Goal: Task Accomplishment & Management: Use online tool/utility

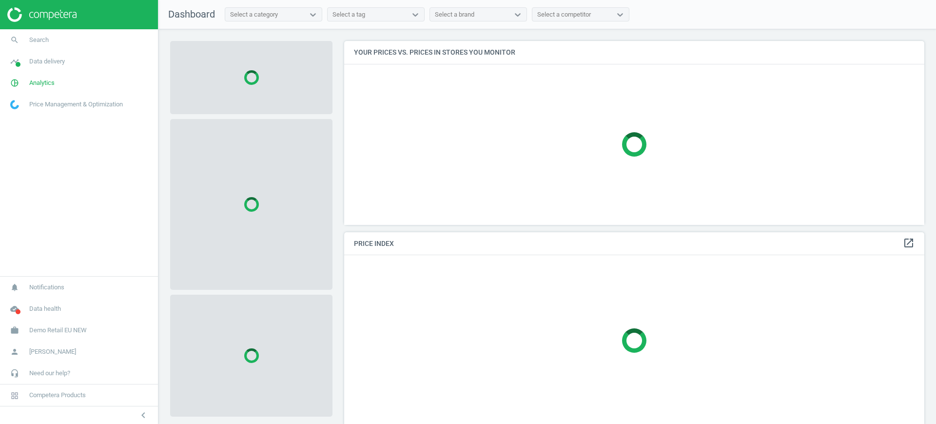
scroll to position [202, 590]
click at [73, 330] on span "Demo Retail EU NEW" at bounding box center [58, 330] width 58 height 9
click at [36, 305] on link "Switch campaign" at bounding box center [79, 301] width 158 height 15
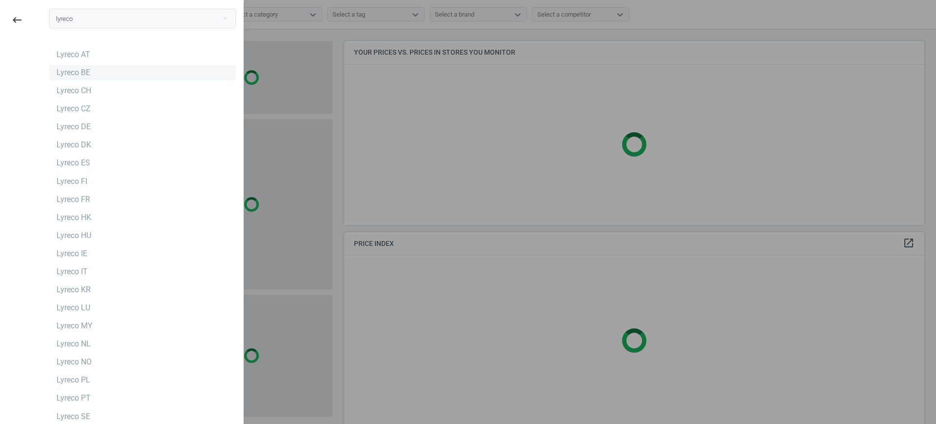
type input "lyreco"
click at [72, 75] on div "Lyreco BE" at bounding box center [74, 72] width 34 height 11
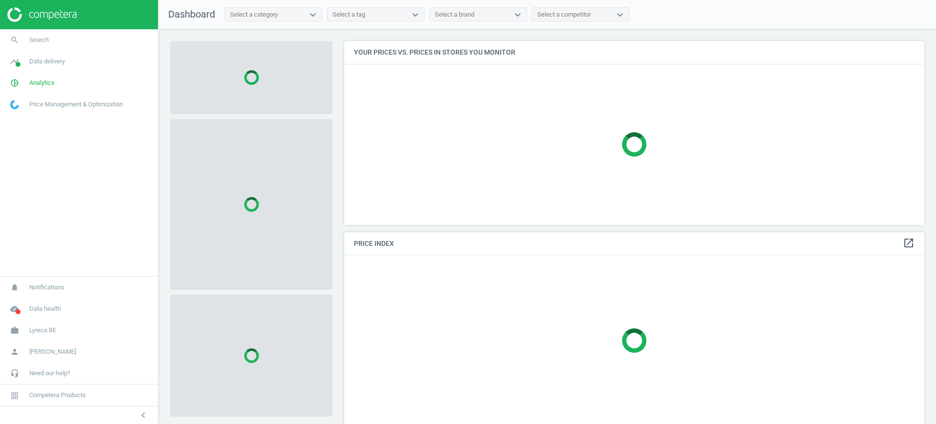
scroll to position [202, 590]
click at [38, 88] on link "pie_chart_outlined Analytics" at bounding box center [79, 82] width 158 height 21
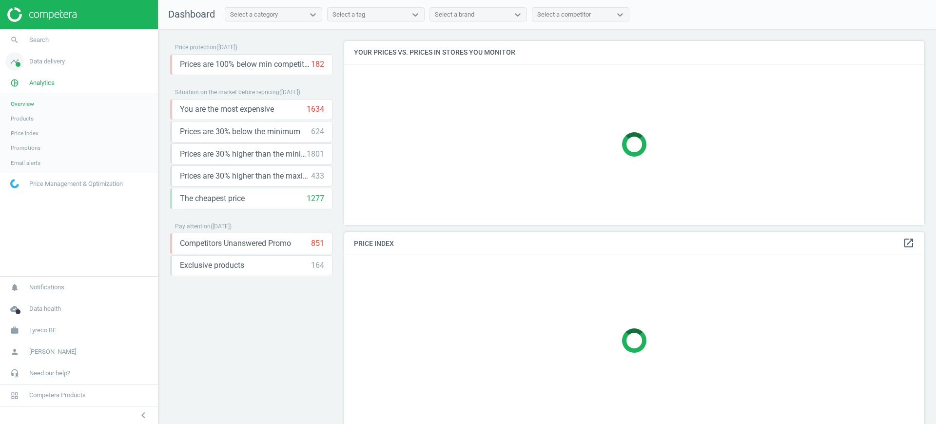
click at [41, 63] on span "Data delivery" at bounding box center [47, 61] width 36 height 9
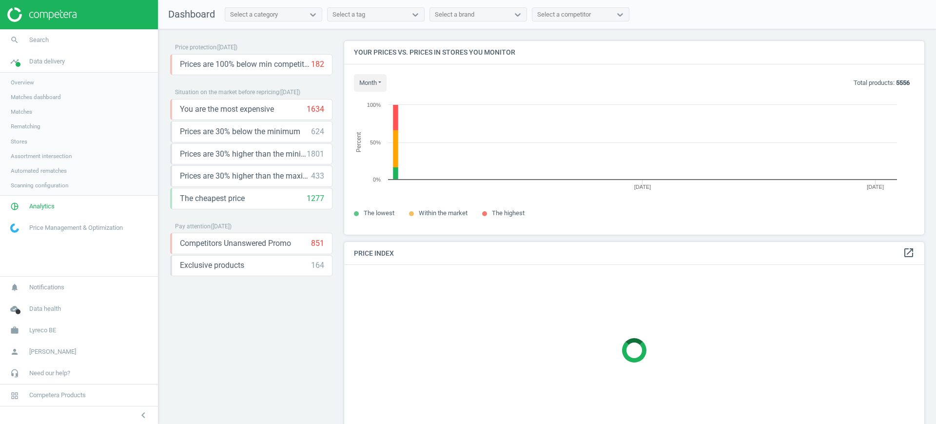
click at [19, 114] on span "Matches" at bounding box center [21, 112] width 21 height 8
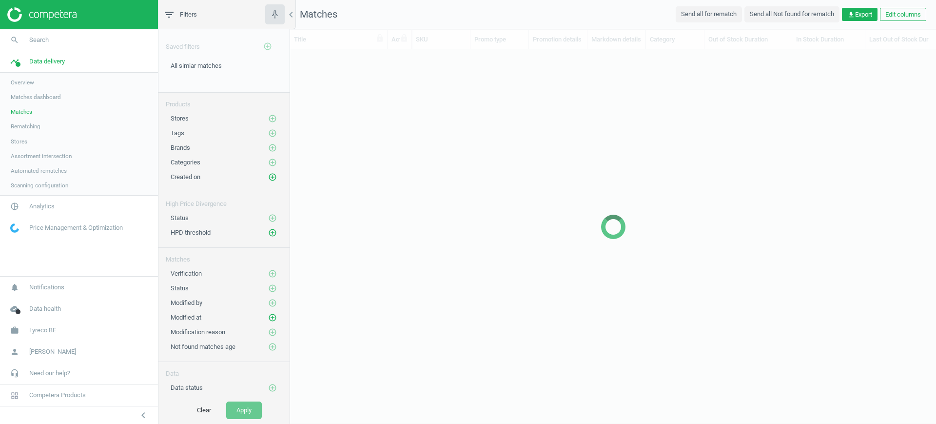
scroll to position [337, 637]
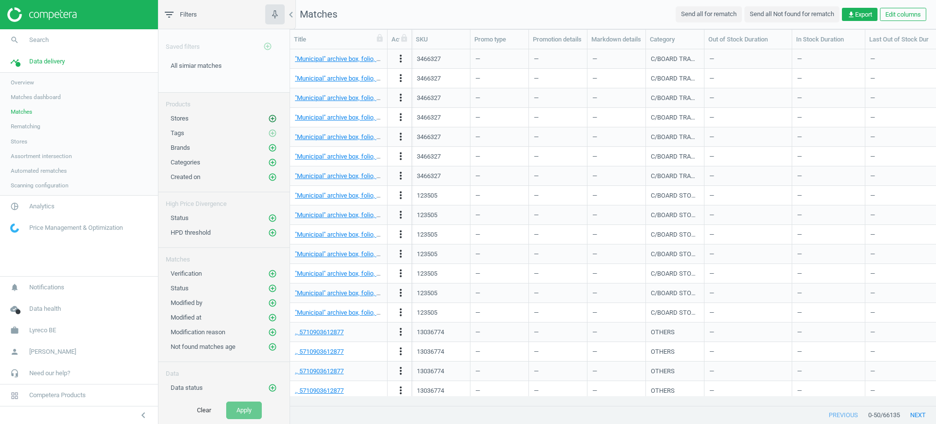
click at [268, 119] on icon "add_circle_outline" at bounding box center [272, 118] width 9 height 9
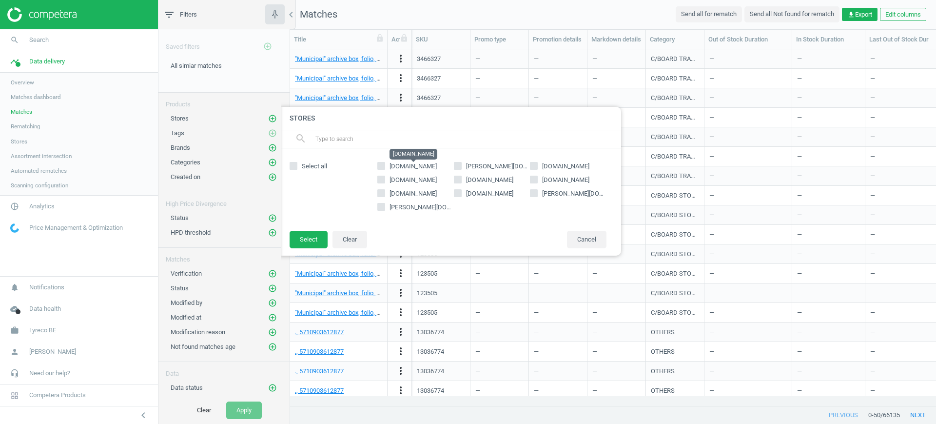
click at [399, 168] on span "[DOMAIN_NAME]" at bounding box center [412, 165] width 47 height 7
click at [385, 168] on input "[DOMAIN_NAME]" at bounding box center [381, 166] width 6 height 6
checkbox input "true"
click at [300, 236] on button "Select" at bounding box center [308, 240] width 38 height 18
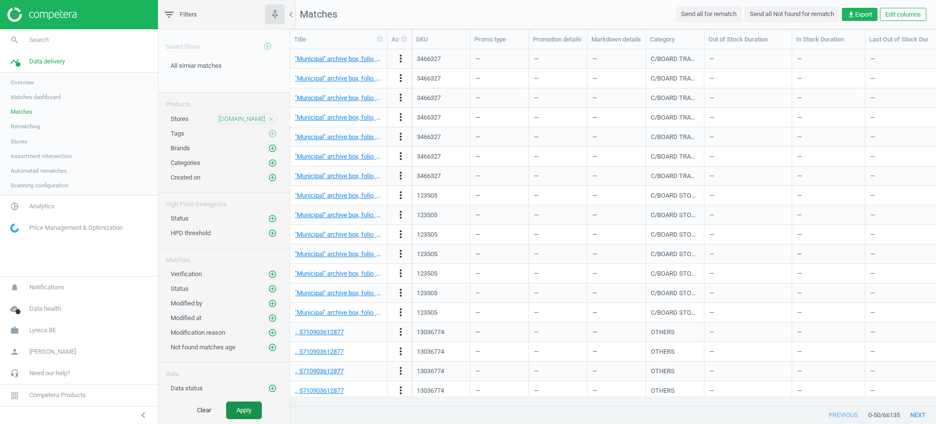
click at [243, 409] on button "Apply" at bounding box center [244, 410] width 36 height 18
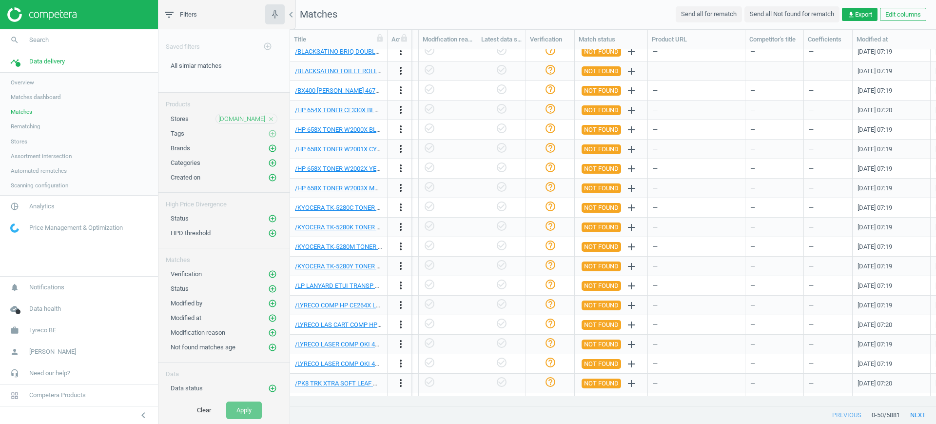
scroll to position [0, 1103]
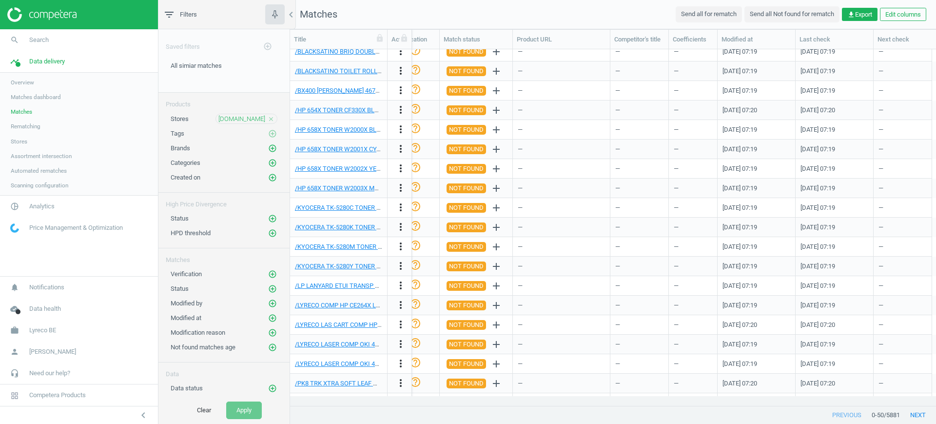
click at [264, 293] on div "Modified by add_circle_outline" at bounding box center [223, 300] width 131 height 15
click at [268, 289] on icon "add_circle_outline" at bounding box center [272, 288] width 9 height 9
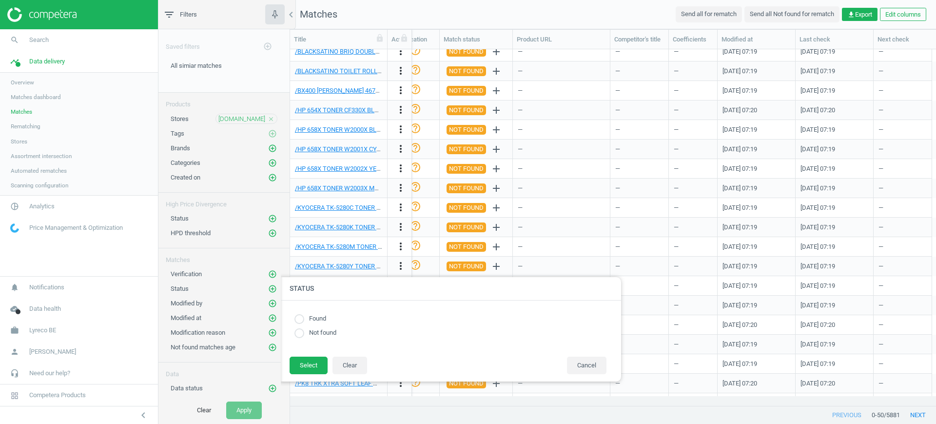
click at [326, 320] on label "Found" at bounding box center [315, 318] width 22 height 9
click at [299, 320] on input "radio" at bounding box center [299, 319] width 10 height 10
radio input "true"
click at [305, 362] on button "Select" at bounding box center [308, 365] width 38 height 18
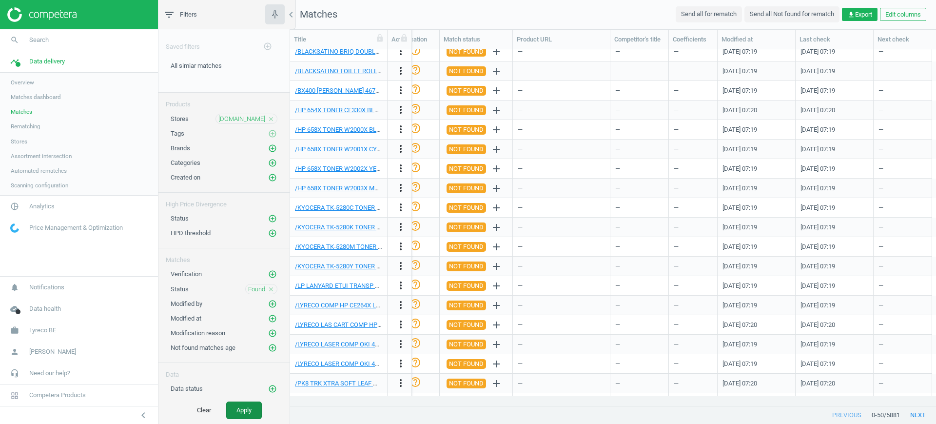
click at [257, 412] on button "Apply" at bounding box center [244, 410] width 36 height 18
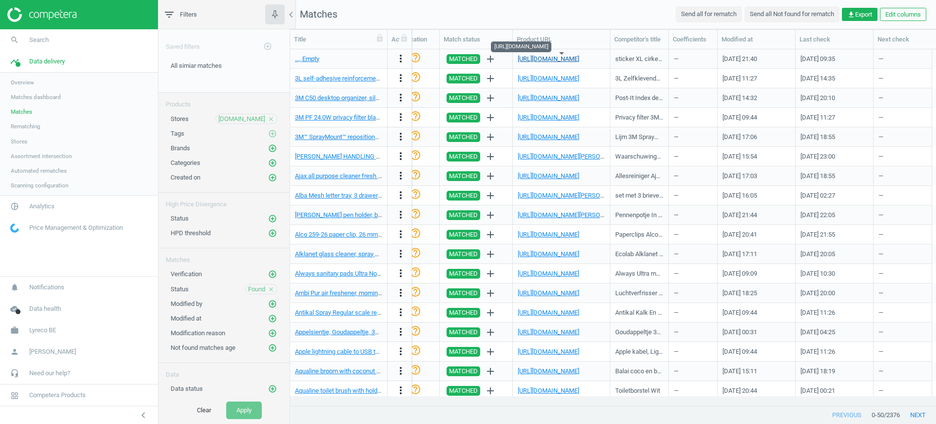
click at [568, 59] on link "[URL][DOMAIN_NAME]" at bounding box center [548, 58] width 61 height 7
click at [268, 119] on icon "close" at bounding box center [271, 119] width 7 height 7
click at [268, 119] on icon "add_circle_outline" at bounding box center [272, 118] width 9 height 9
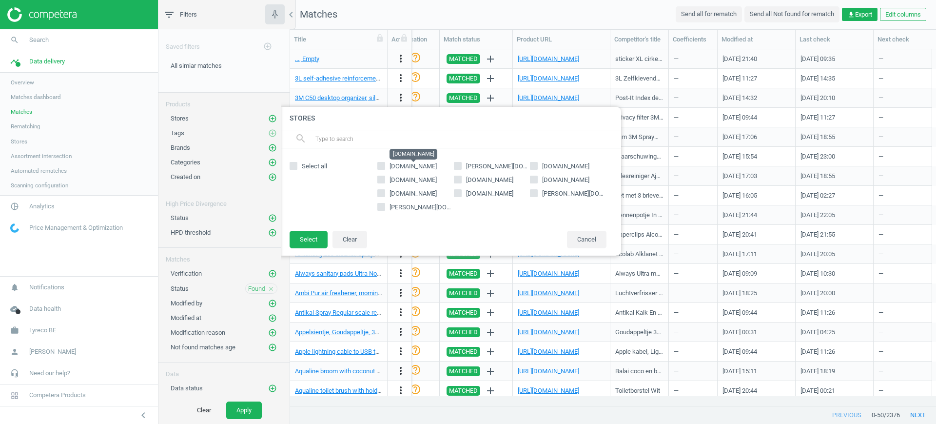
click at [403, 168] on span "[DOMAIN_NAME]" at bounding box center [412, 165] width 47 height 7
click at [385, 168] on input "[DOMAIN_NAME]" at bounding box center [381, 166] width 6 height 6
checkbox input "true"
click at [315, 238] on button "Select" at bounding box center [308, 240] width 38 height 18
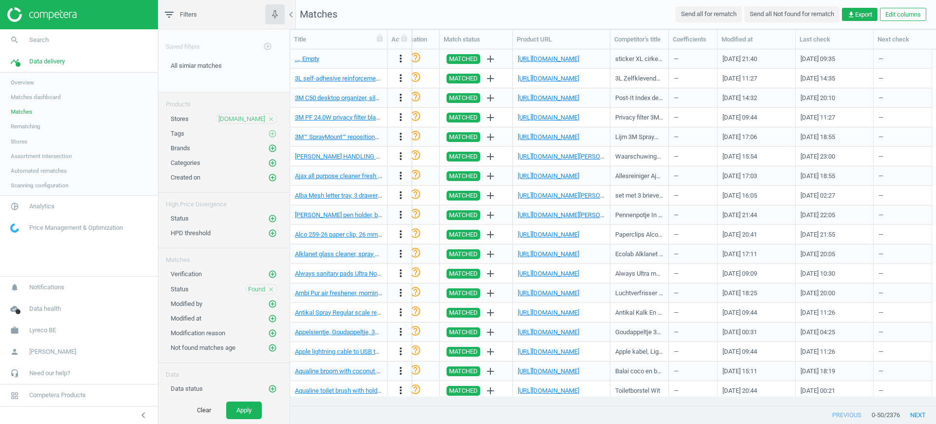
click at [268, 287] on icon "close" at bounding box center [271, 289] width 7 height 7
click at [268, 218] on icon "add_circle_outline" at bounding box center [272, 218] width 9 height 9
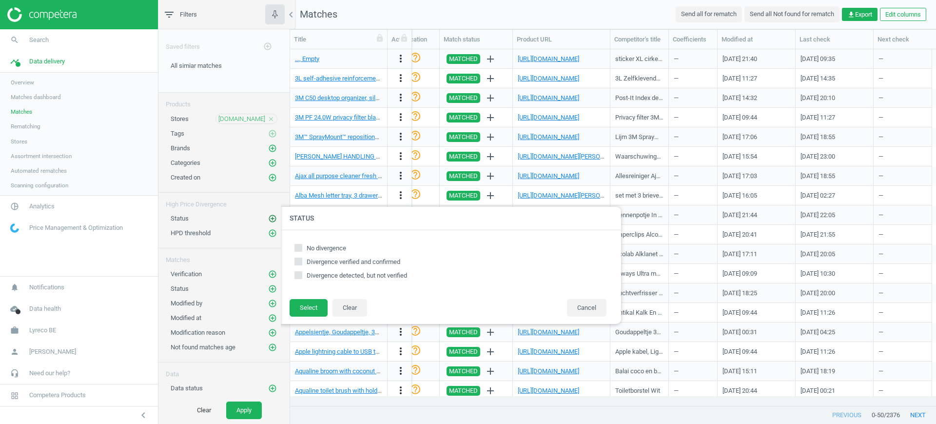
click at [268, 218] on icon "add_circle_outline" at bounding box center [272, 218] width 9 height 9
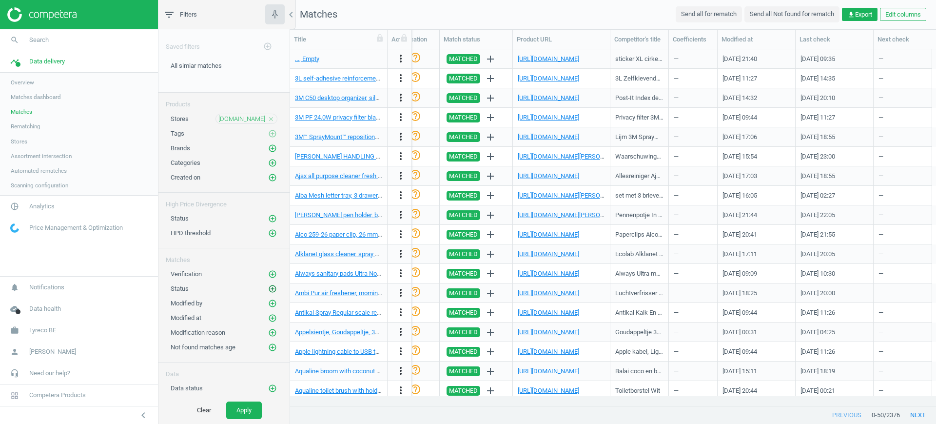
click at [268, 285] on icon "add_circle_outline" at bounding box center [272, 288] width 9 height 9
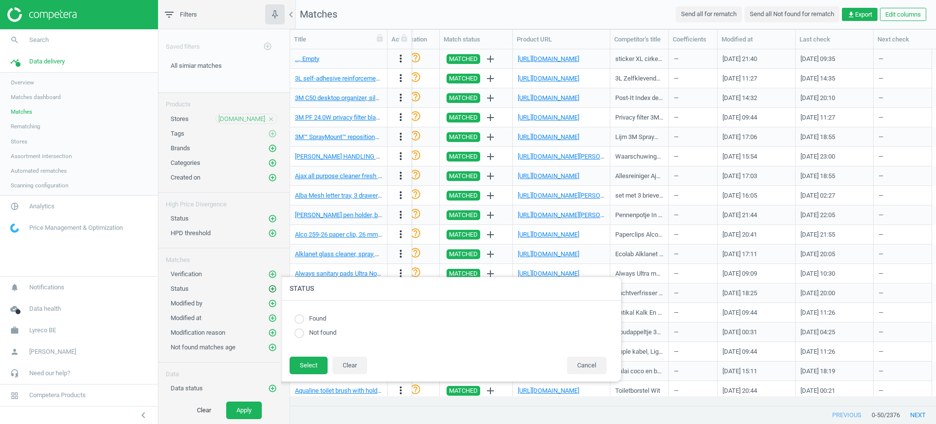
click at [268, 285] on icon "add_circle_outline" at bounding box center [272, 288] width 9 height 9
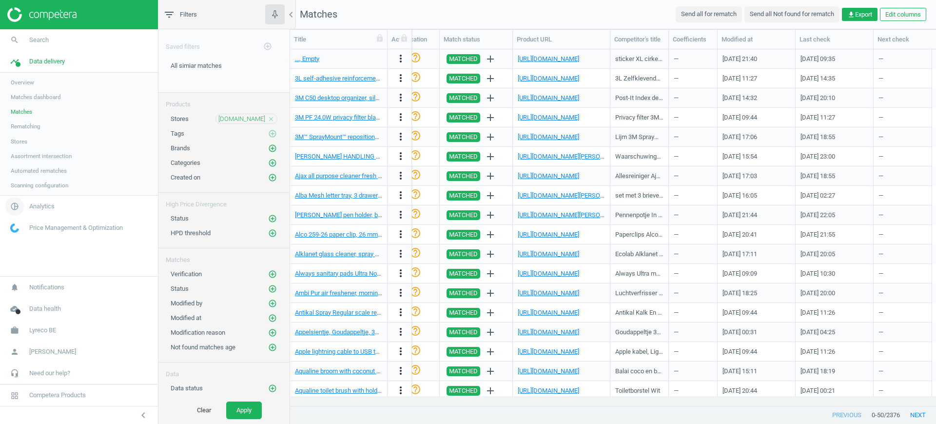
click at [43, 200] on link "pie_chart_outlined Analytics" at bounding box center [79, 205] width 158 height 21
click at [20, 120] on span "Products" at bounding box center [22, 119] width 23 height 8
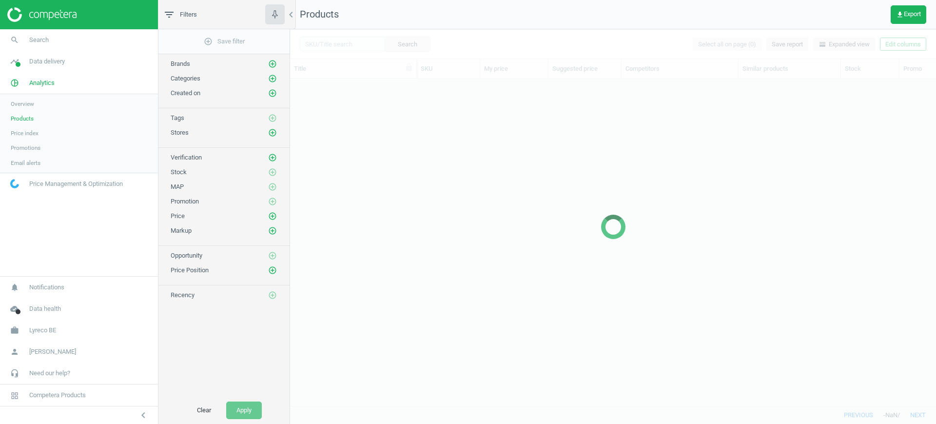
scroll to position [308, 637]
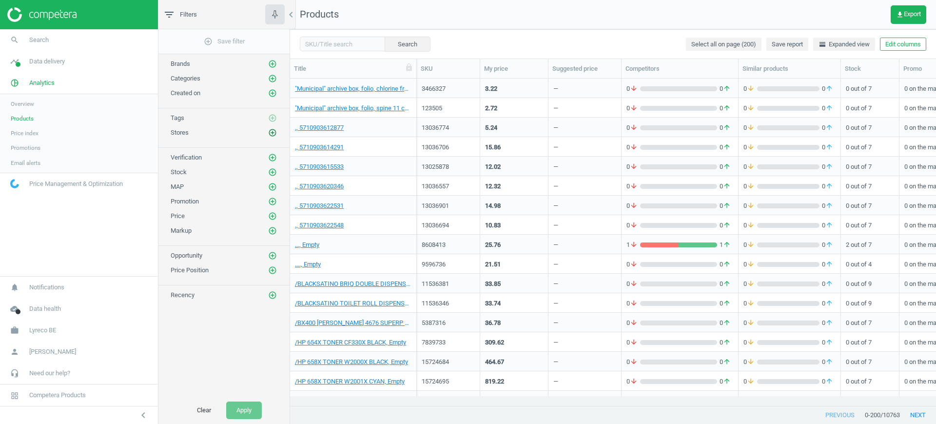
click at [270, 133] on icon "add_circle_outline" at bounding box center [272, 132] width 9 height 9
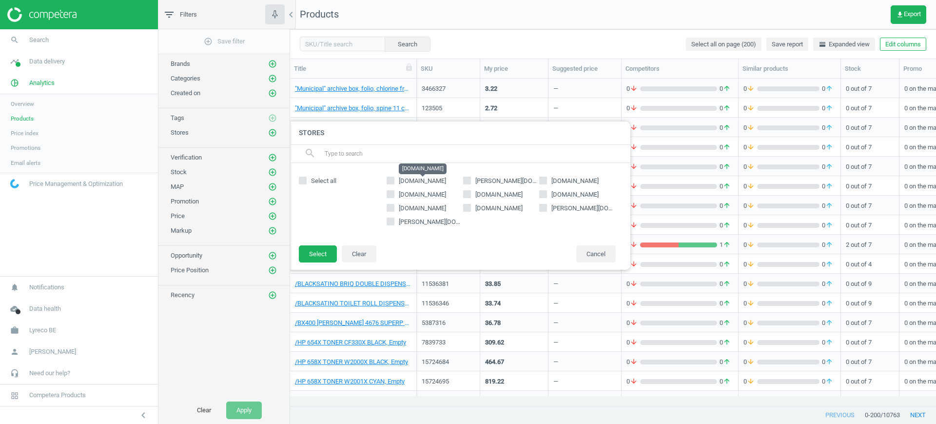
click at [425, 179] on span "[DOMAIN_NAME]" at bounding box center [422, 180] width 47 height 7
click at [394, 179] on input "[DOMAIN_NAME]" at bounding box center [390, 180] width 6 height 6
checkbox input "true"
click at [325, 260] on button "Select" at bounding box center [318, 254] width 38 height 18
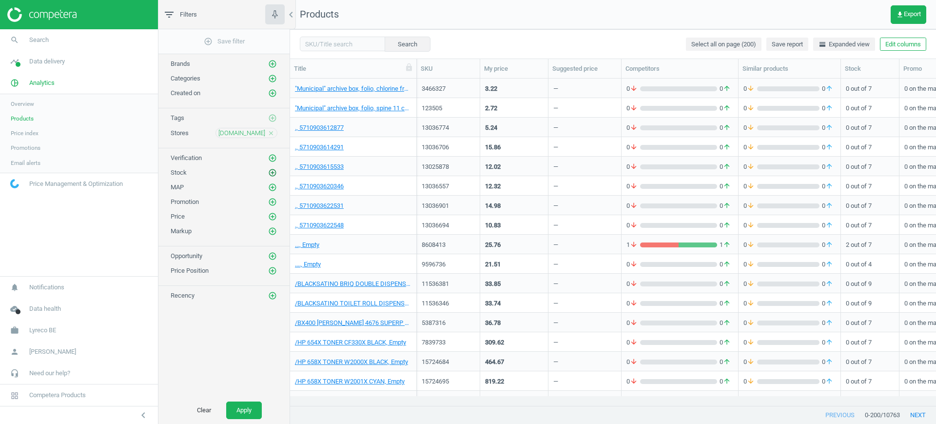
click at [272, 174] on icon "add_circle_outline" at bounding box center [272, 172] width 9 height 9
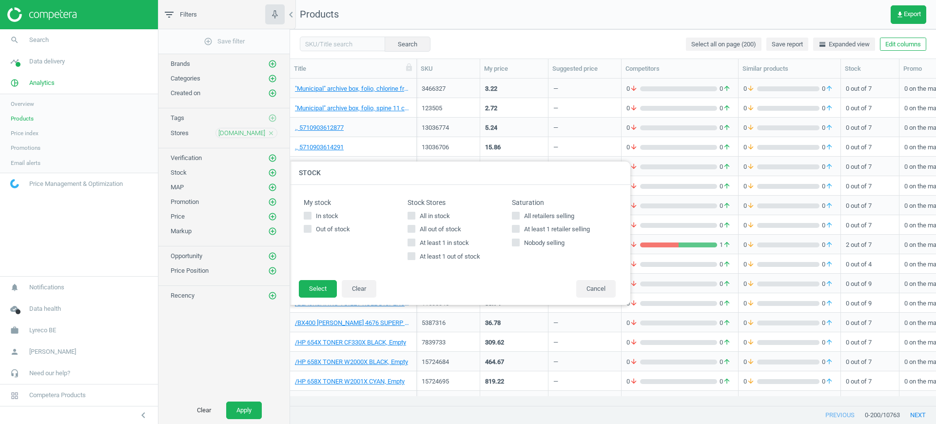
click at [433, 214] on span "All in stock" at bounding box center [435, 216] width 34 height 9
click at [415, 214] on input "All in stock" at bounding box center [411, 215] width 6 height 6
click at [433, 214] on span "All in stock" at bounding box center [435, 216] width 34 height 9
click at [415, 214] on input "All in stock" at bounding box center [411, 215] width 6 height 6
checkbox input "false"
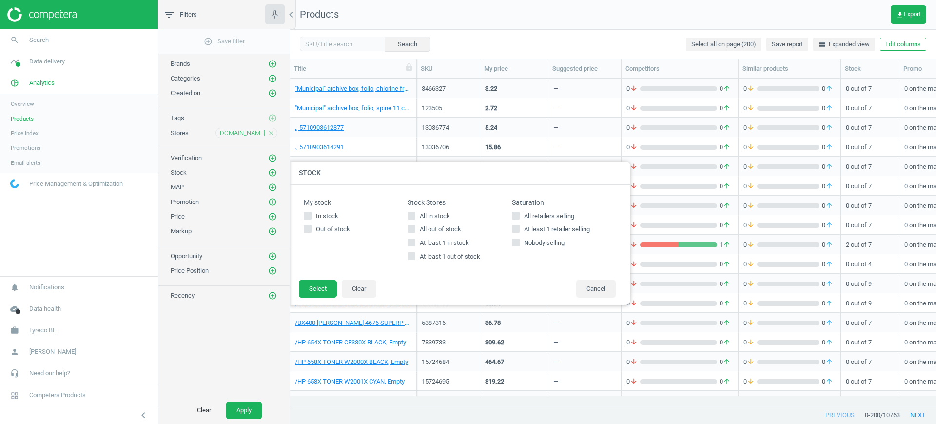
click at [438, 225] on span "All out of stock" at bounding box center [440, 229] width 45 height 9
click at [415, 226] on input "All out of stock" at bounding box center [411, 229] width 6 height 6
checkbox input "true"
click at [322, 290] on button "Select" at bounding box center [318, 289] width 38 height 18
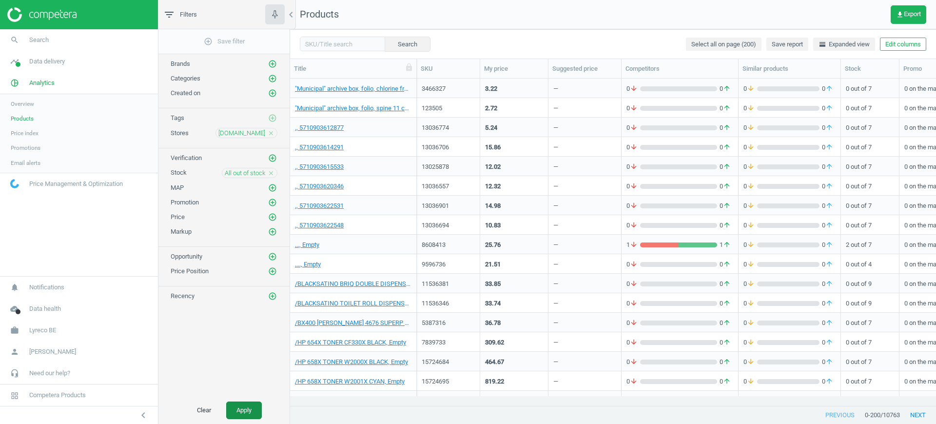
click at [243, 403] on button "Apply" at bounding box center [244, 410] width 36 height 18
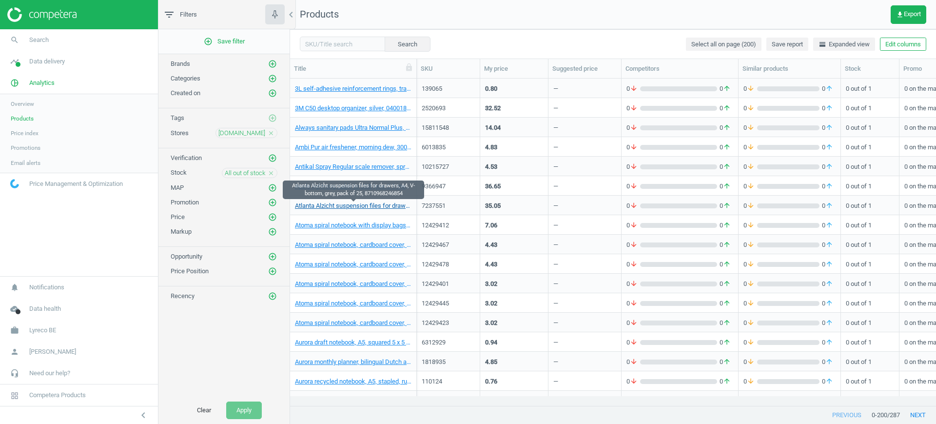
click at [372, 207] on link "Atlanta Alzicht suspension files for drawers, A4, V-bottom, grey, pack of 25, 8…" at bounding box center [353, 205] width 116 height 9
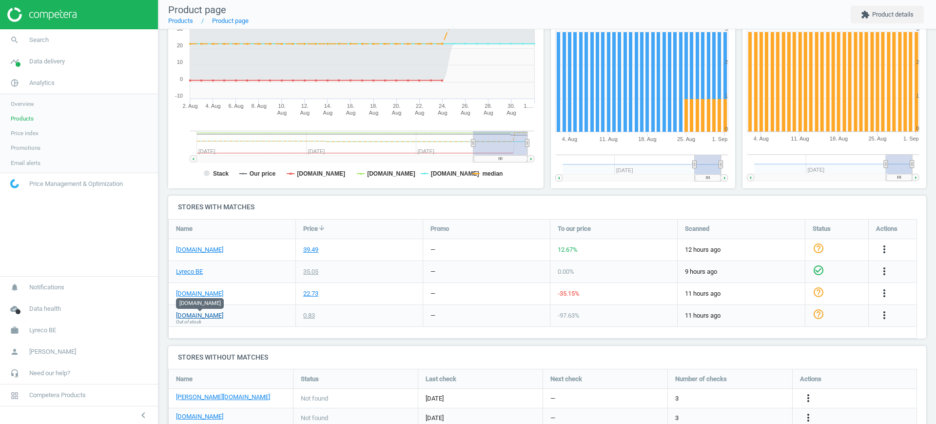
click at [204, 315] on link "[DOMAIN_NAME]" at bounding box center [199, 315] width 47 height 9
click at [23, 121] on span "Products" at bounding box center [22, 119] width 23 height 8
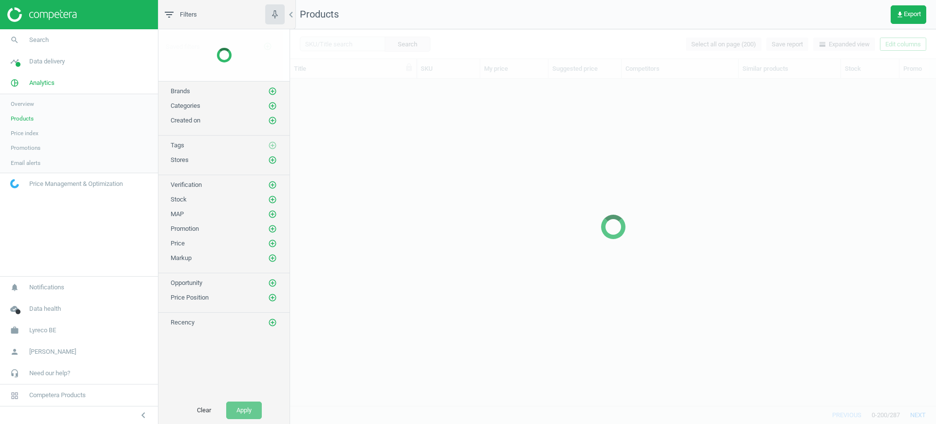
scroll to position [308, 637]
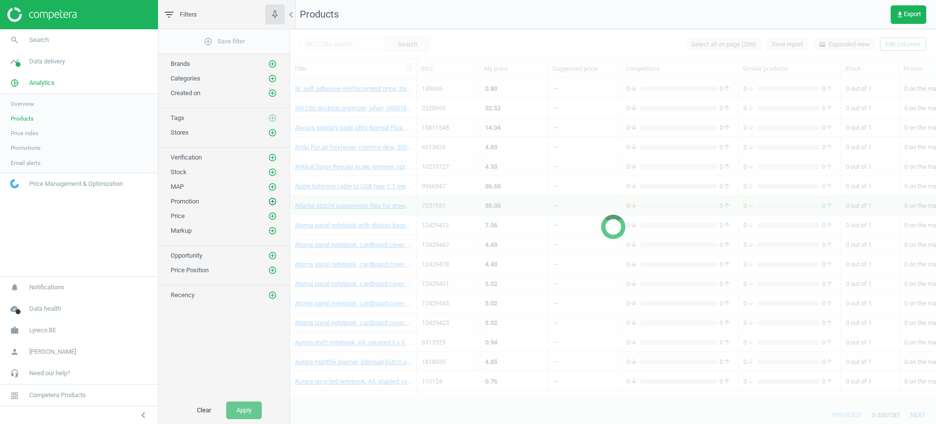
click at [272, 199] on icon "add_circle_outline" at bounding box center [272, 201] width 9 height 9
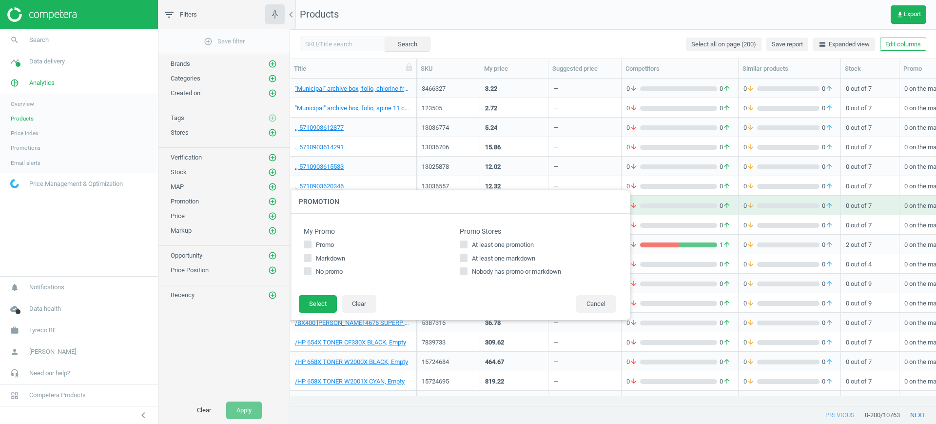
click at [462, 243] on input "At least one promotion" at bounding box center [464, 244] width 6 height 6
checkbox input "true"
click at [321, 303] on button "Select" at bounding box center [318, 304] width 38 height 18
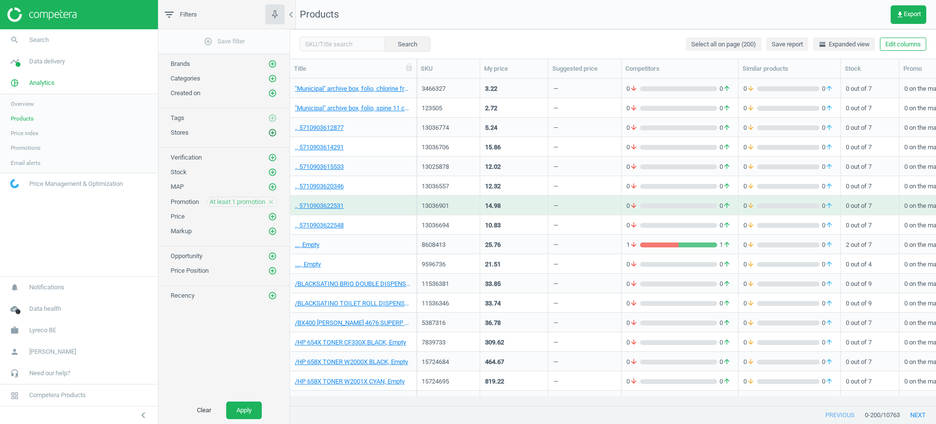
click at [272, 133] on icon "add_circle_outline" at bounding box center [272, 132] width 9 height 9
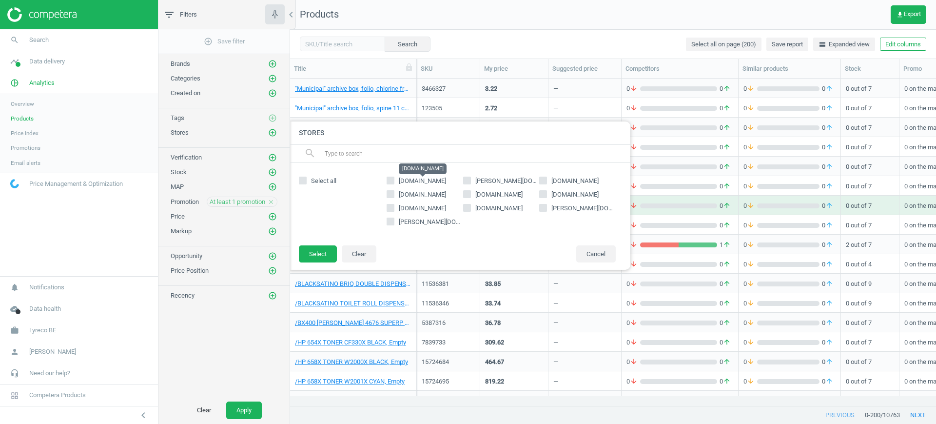
click at [429, 177] on span "[DOMAIN_NAME]" at bounding box center [422, 180] width 47 height 7
click at [394, 177] on input "[DOMAIN_NAME]" at bounding box center [390, 180] width 6 height 6
checkbox input "true"
click at [323, 249] on button "Select" at bounding box center [318, 254] width 38 height 18
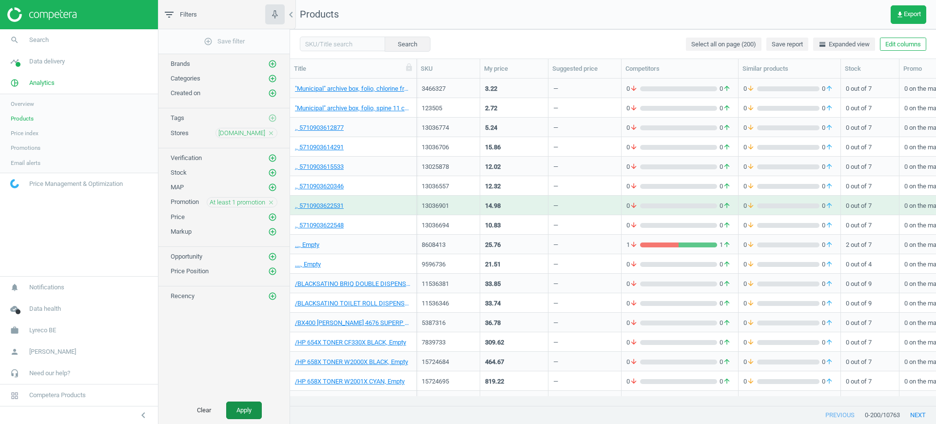
click at [254, 405] on button "Apply" at bounding box center [244, 410] width 36 height 18
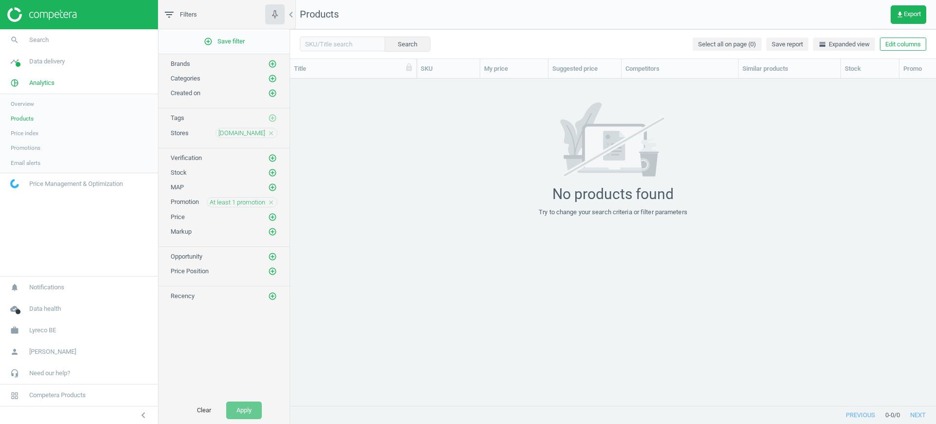
click at [270, 202] on icon "close" at bounding box center [271, 202] width 7 height 7
click at [270, 202] on icon "add_circle_outline" at bounding box center [272, 201] width 9 height 9
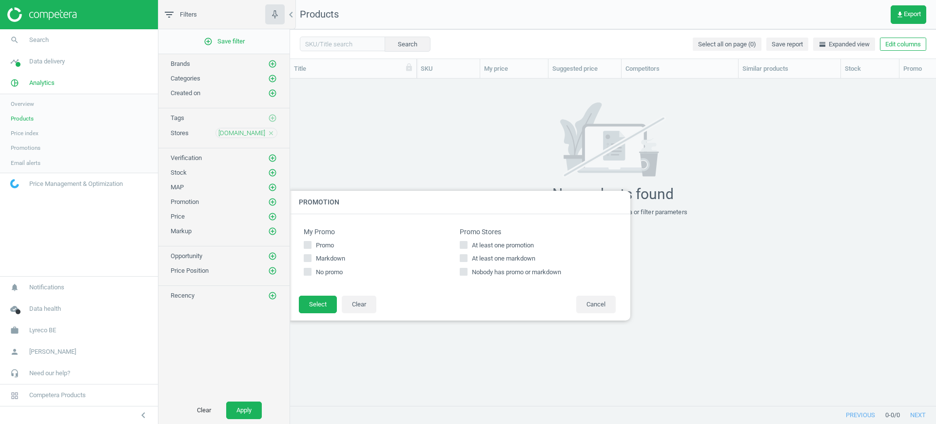
click at [509, 257] on span "At least one markdown" at bounding box center [503, 258] width 67 height 9
click at [467, 257] on input "At least one markdown" at bounding box center [464, 258] width 6 height 6
checkbox input "true"
click at [320, 306] on button "Select" at bounding box center [318, 304] width 38 height 18
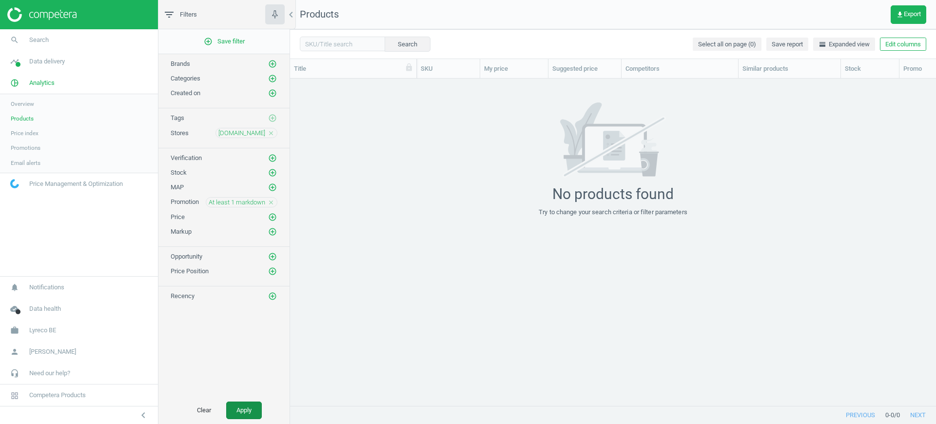
click at [231, 407] on button "Apply" at bounding box center [244, 410] width 36 height 18
click at [272, 200] on icon "close" at bounding box center [271, 202] width 7 height 7
click at [246, 410] on button "Apply" at bounding box center [244, 410] width 36 height 18
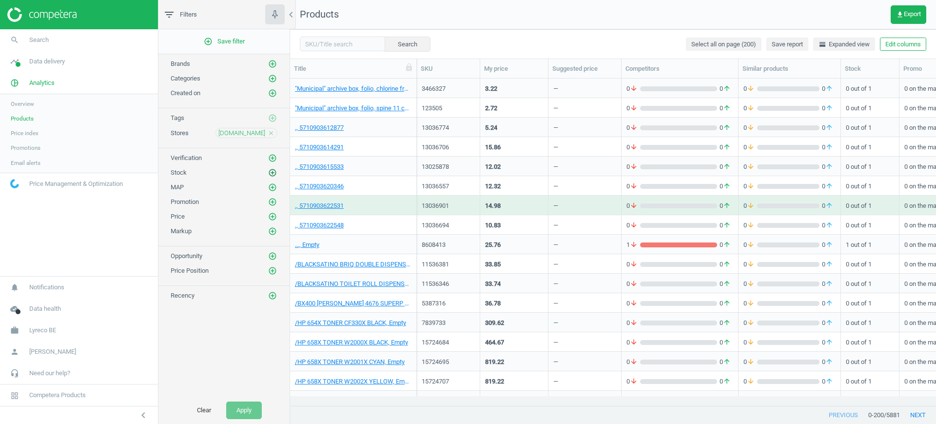
click at [273, 171] on icon "add_circle_outline" at bounding box center [272, 172] width 9 height 9
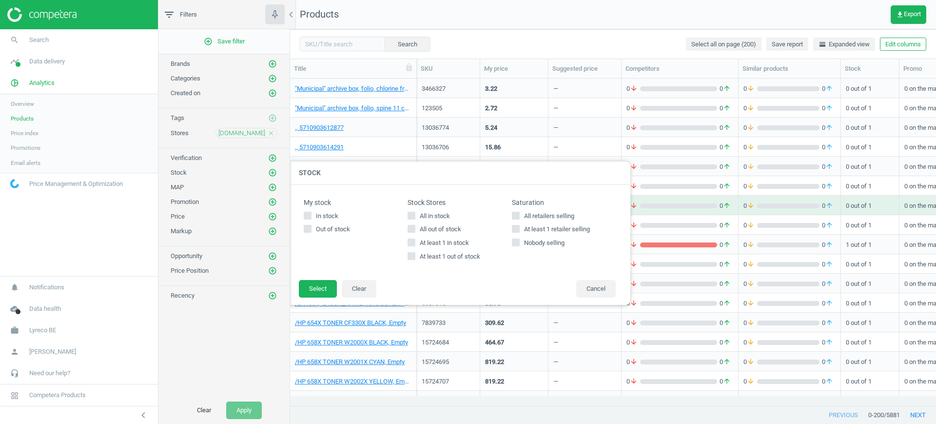
click at [433, 216] on span "All in stock" at bounding box center [435, 216] width 34 height 9
click at [415, 216] on input "All in stock" at bounding box center [411, 215] width 6 height 6
checkbox input "true"
click at [321, 286] on button "Select" at bounding box center [318, 289] width 38 height 18
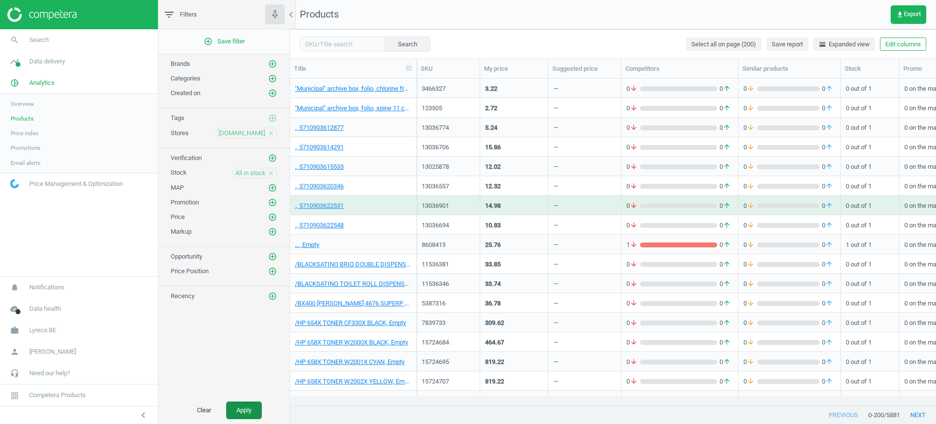
click at [241, 408] on button "Apply" at bounding box center [244, 410] width 36 height 18
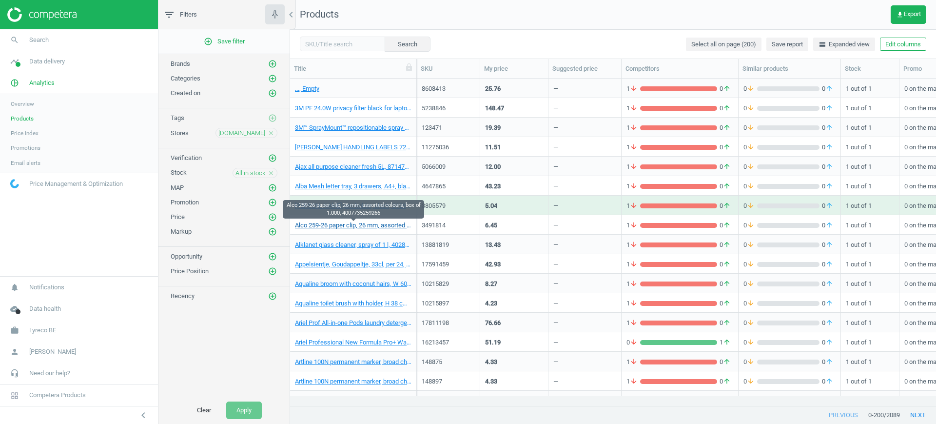
click at [384, 223] on link "Alco 259-26 paper clip, 26 mm, assorted colours, box of 1.000, 4007735259266" at bounding box center [353, 225] width 116 height 9
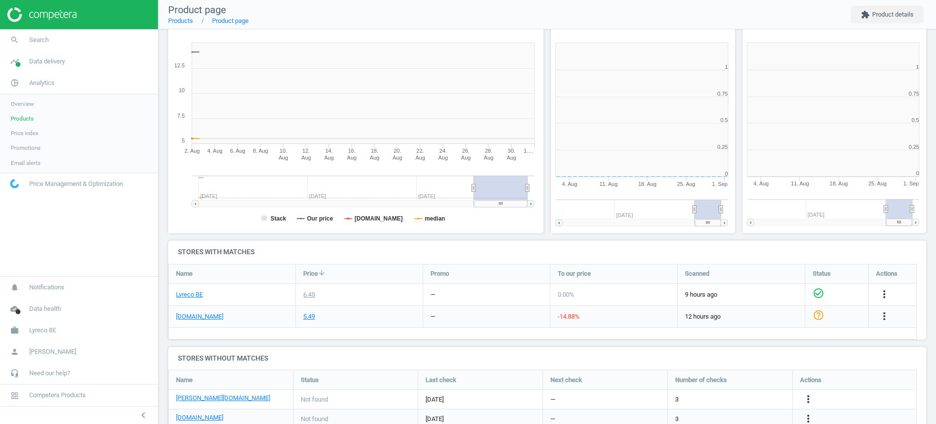
scroll to position [214, 201]
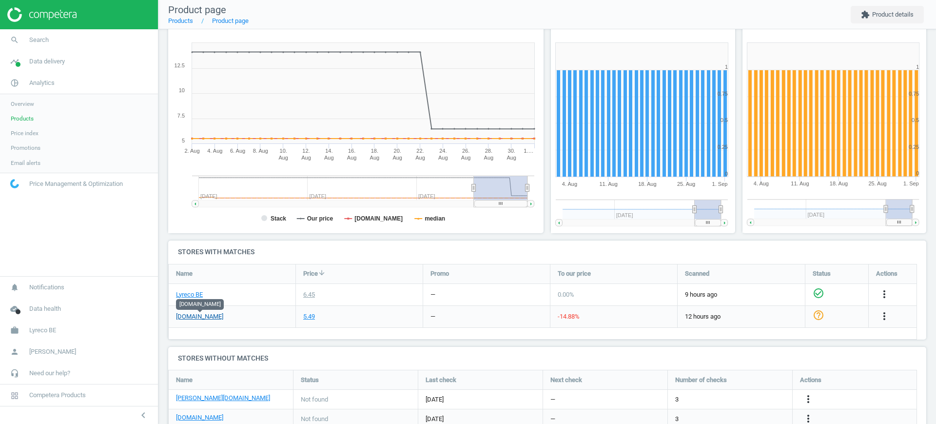
click at [196, 315] on link "[DOMAIN_NAME]" at bounding box center [199, 316] width 47 height 9
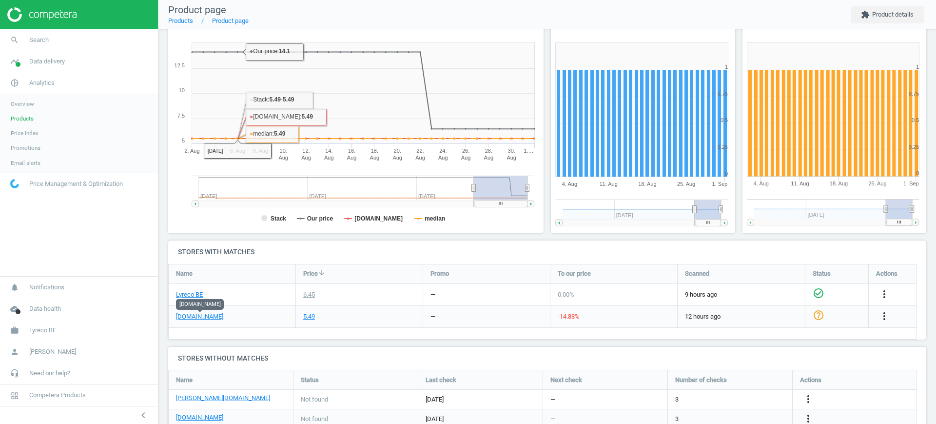
click at [24, 117] on span "Products" at bounding box center [22, 119] width 23 height 8
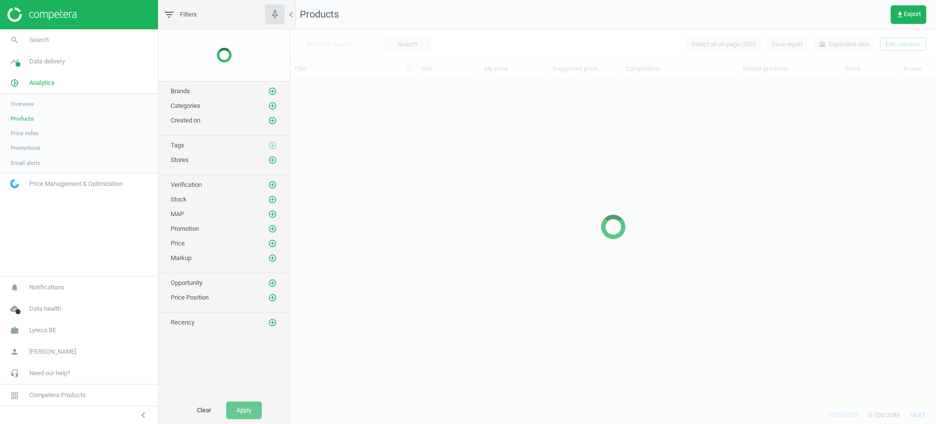
scroll to position [308, 637]
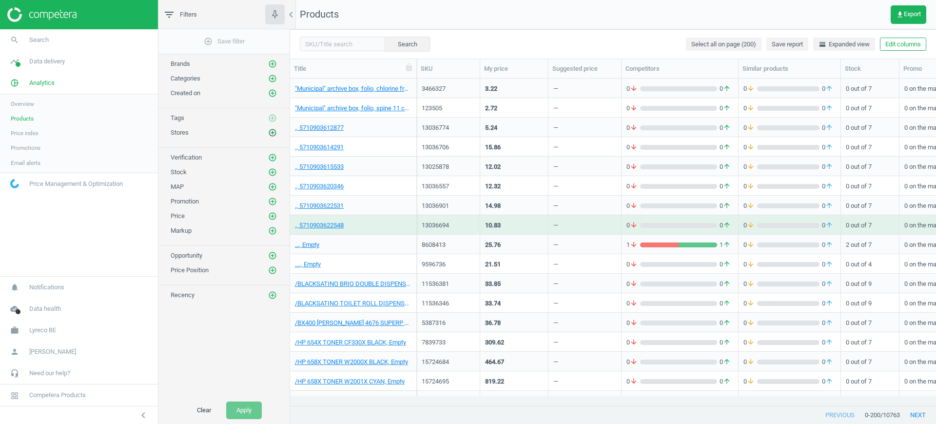
click at [268, 130] on icon "add_circle_outline" at bounding box center [272, 132] width 9 height 9
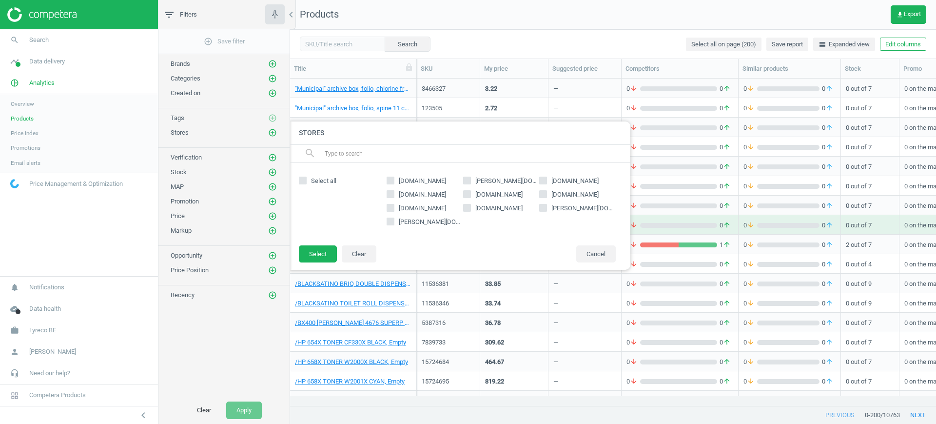
click at [482, 179] on span "[PERSON_NAME][DOMAIN_NAME]" at bounding box center [506, 180] width 66 height 9
click at [470, 179] on input "[PERSON_NAME][DOMAIN_NAME]" at bounding box center [466, 180] width 6 height 6
checkbox input "true"
click at [320, 254] on button "Select" at bounding box center [318, 254] width 38 height 18
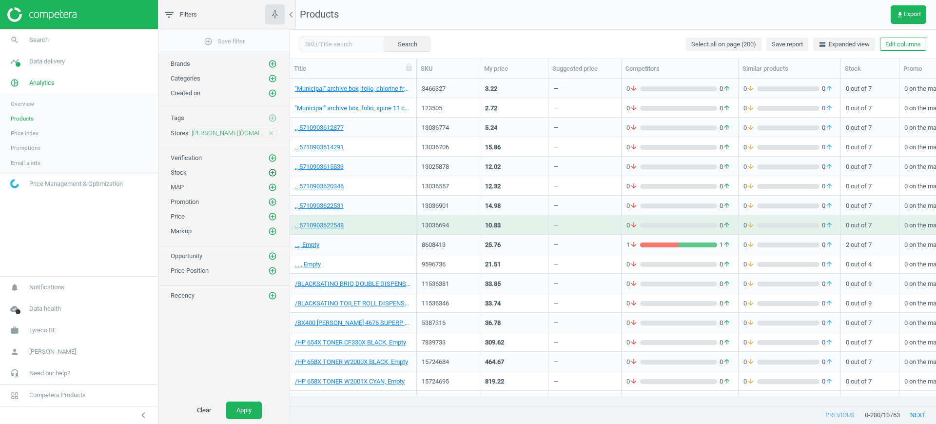
click at [277, 168] on button "add_circle_outline" at bounding box center [273, 173] width 10 height 10
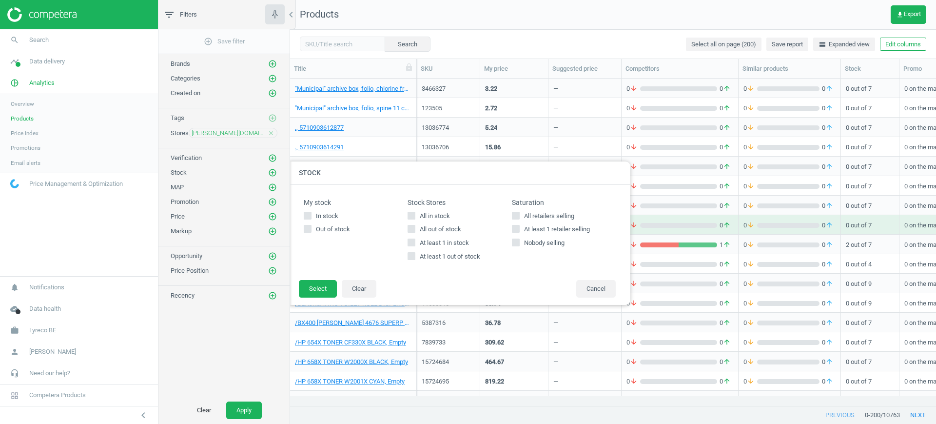
click at [418, 214] on span "All in stock" at bounding box center [435, 216] width 34 height 9
click at [415, 214] on input "All in stock" at bounding box center [411, 215] width 6 height 6
checkbox input "true"
click at [313, 286] on button "Select" at bounding box center [318, 289] width 38 height 18
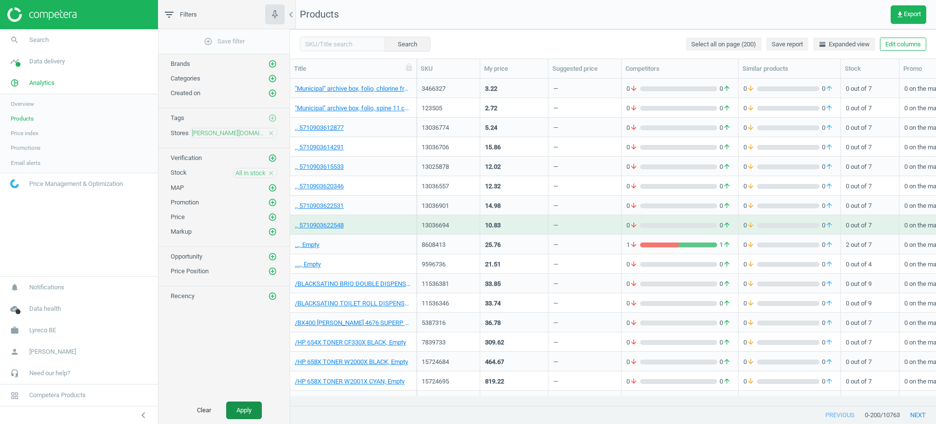
click at [240, 412] on button "Apply" at bounding box center [244, 410] width 36 height 18
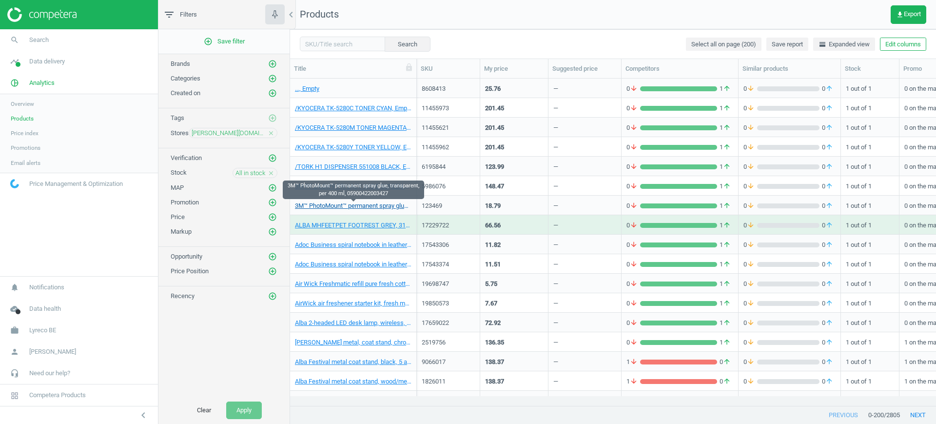
click at [363, 203] on link "3M™ PhotoMount™ permanent spray glue, transparent, per 400 ml, 05900422003427" at bounding box center [353, 205] width 116 height 9
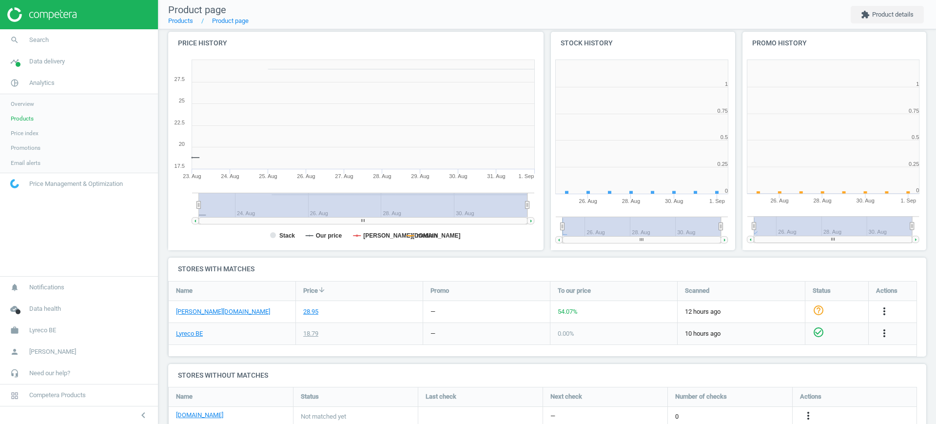
scroll to position [5, 5]
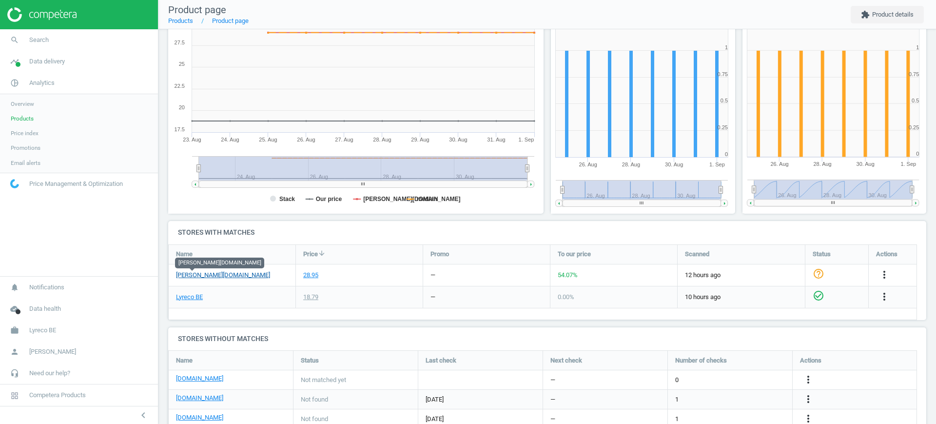
click at [195, 275] on link "[PERSON_NAME][DOMAIN_NAME]" at bounding box center [223, 274] width 94 height 9
click at [20, 116] on span "Products" at bounding box center [22, 119] width 23 height 8
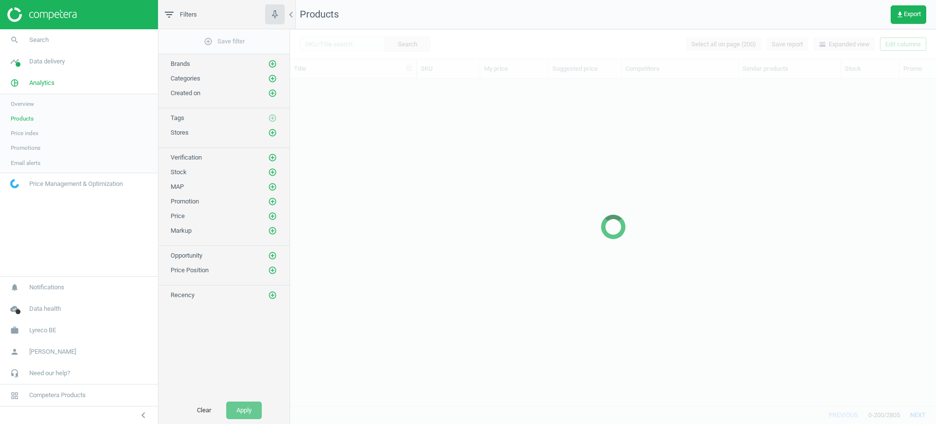
scroll to position [308, 637]
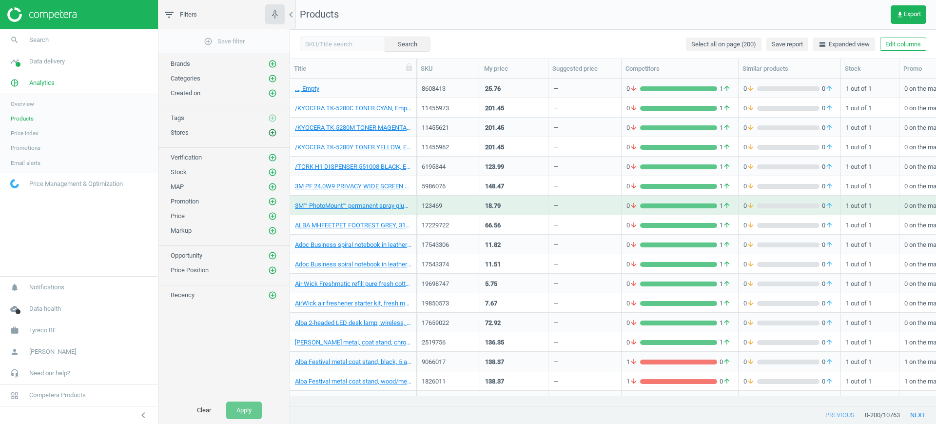
click at [272, 133] on icon "add_circle_outline" at bounding box center [272, 132] width 9 height 9
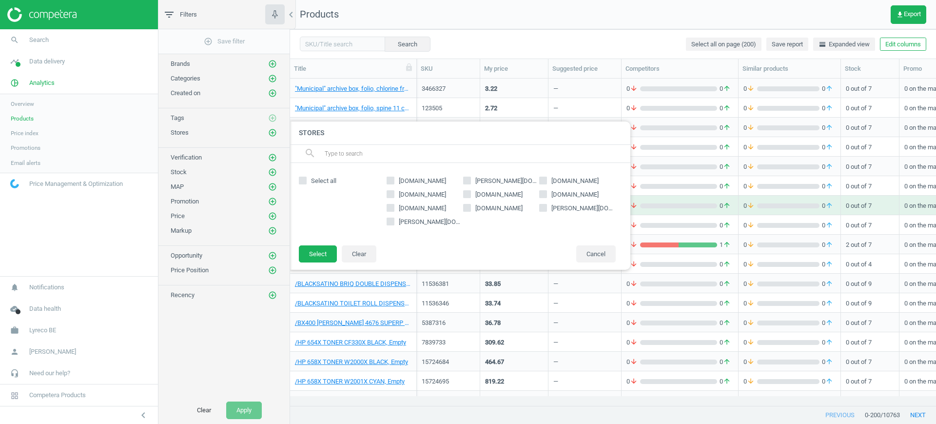
click at [483, 180] on span "[PERSON_NAME][DOMAIN_NAME]" at bounding box center [506, 180] width 66 height 9
click at [470, 180] on input "[PERSON_NAME][DOMAIN_NAME]" at bounding box center [466, 180] width 6 height 6
checkbox input "true"
click at [318, 256] on button "Select" at bounding box center [318, 254] width 38 height 18
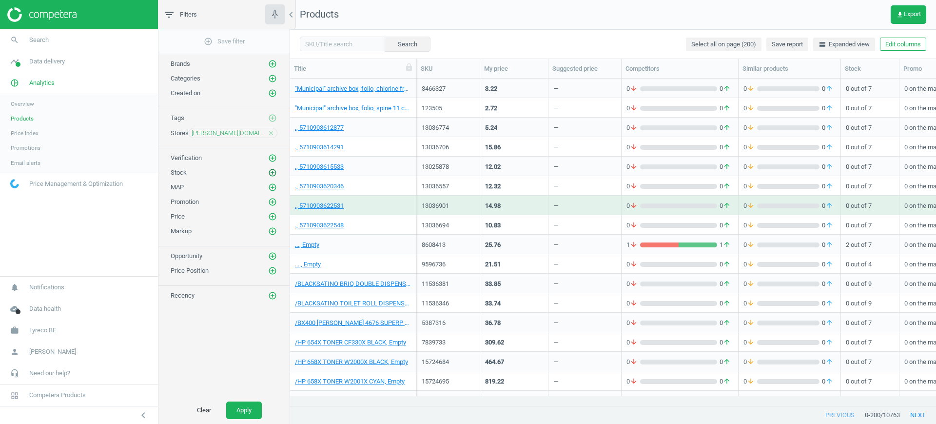
click at [269, 170] on icon "add_circle_outline" at bounding box center [272, 172] width 9 height 9
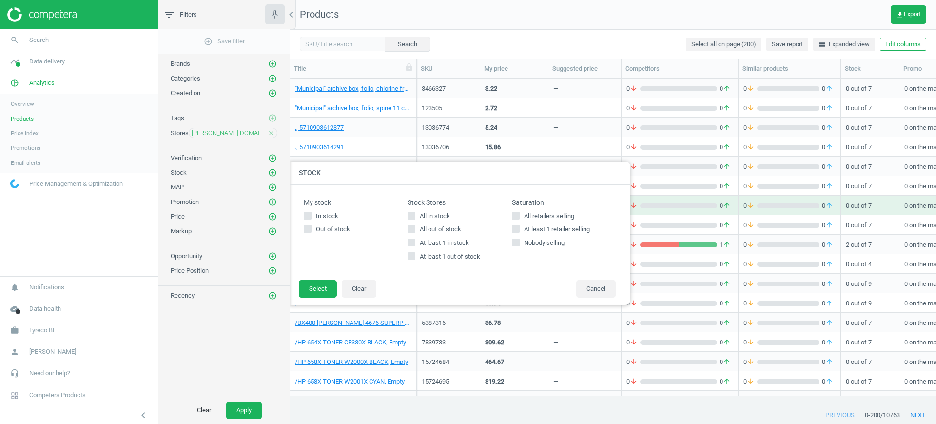
click at [426, 226] on span "All out of stock" at bounding box center [440, 229] width 45 height 9
click at [415, 226] on input "All out of stock" at bounding box center [411, 229] width 6 height 6
checkbox input "true"
click at [316, 286] on button "Select" at bounding box center [318, 289] width 38 height 18
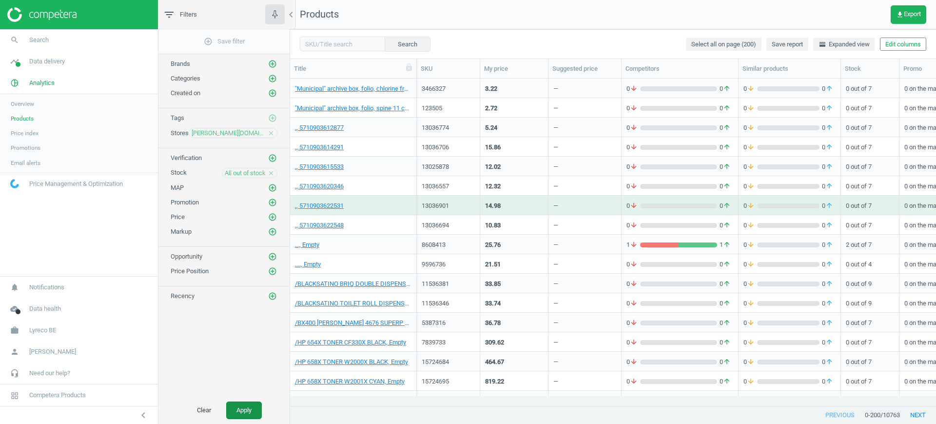
click at [245, 410] on button "Apply" at bounding box center [244, 410] width 36 height 18
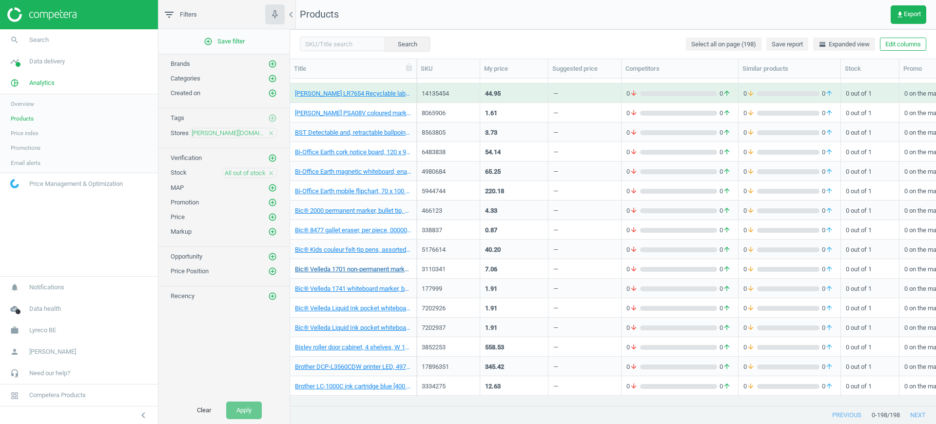
scroll to position [114, 0]
click at [350, 266] on link "Bic® Velleda 1701 non-permanent marker, bullet point assorti, wallet of 4, 3086…" at bounding box center [353, 267] width 116 height 9
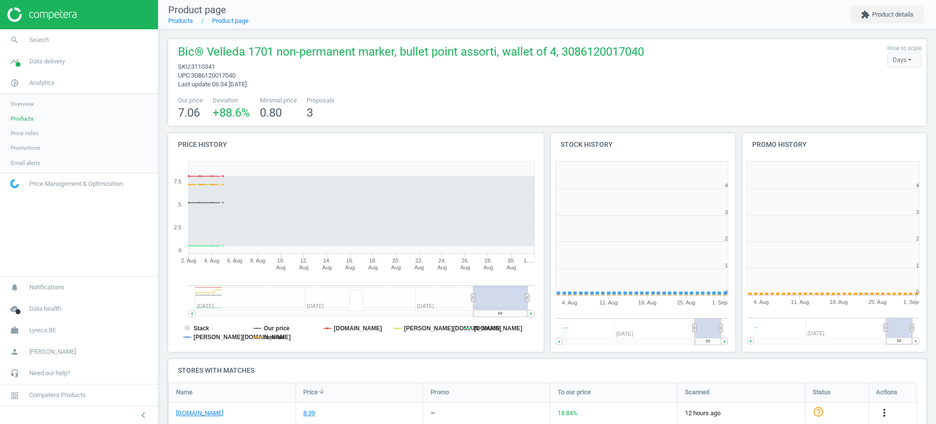
scroll to position [214, 389]
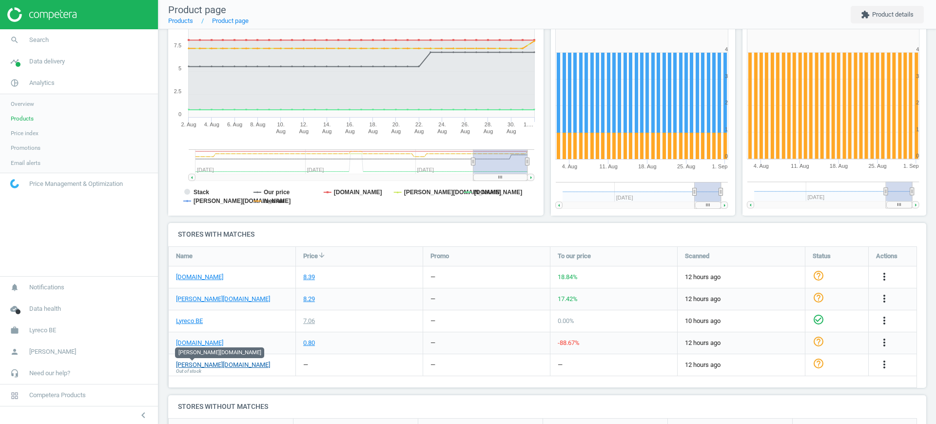
click at [192, 364] on link "[PERSON_NAME][DOMAIN_NAME]" at bounding box center [223, 364] width 94 height 9
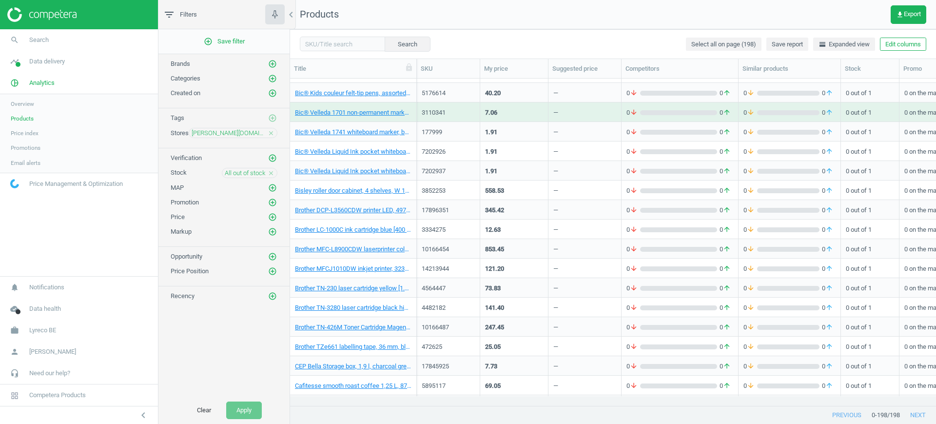
scroll to position [268, 0]
click at [354, 308] on link "Brother TN-3280 laser cartridge black high capacity [8.000 pages], 4977766665988" at bounding box center [353, 308] width 116 height 9
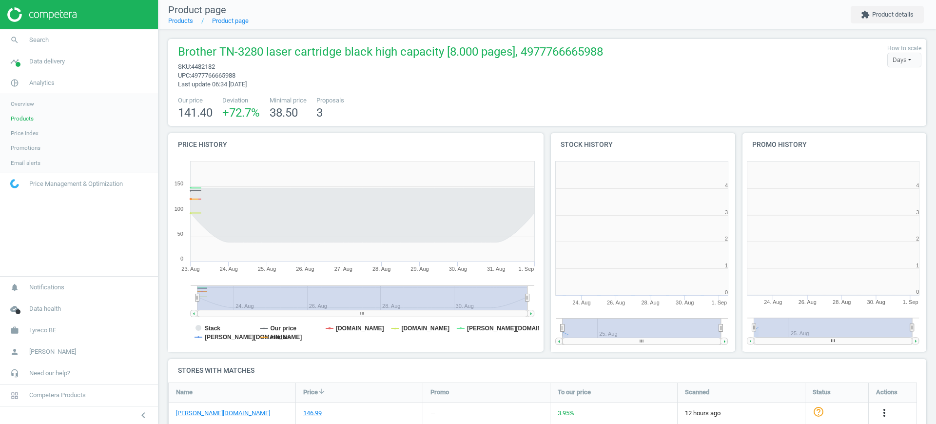
scroll to position [214, 201]
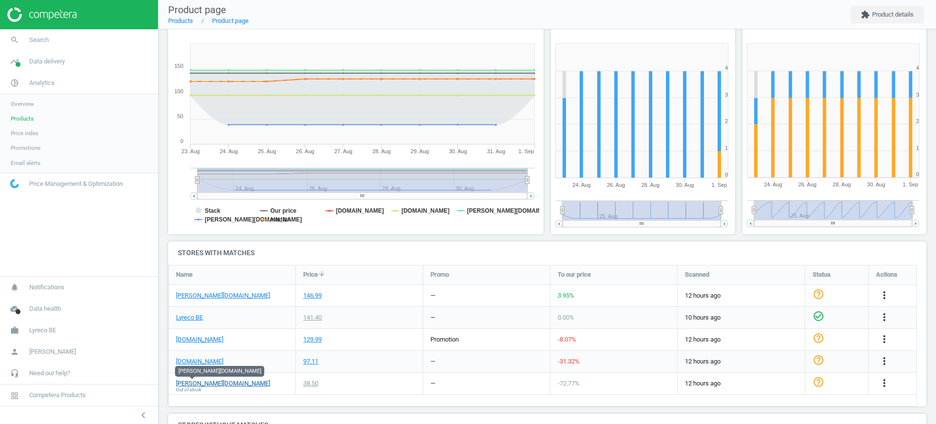
click at [185, 384] on link "[PERSON_NAME][DOMAIN_NAME]" at bounding box center [223, 383] width 94 height 9
click at [22, 119] on span "Products" at bounding box center [22, 119] width 23 height 8
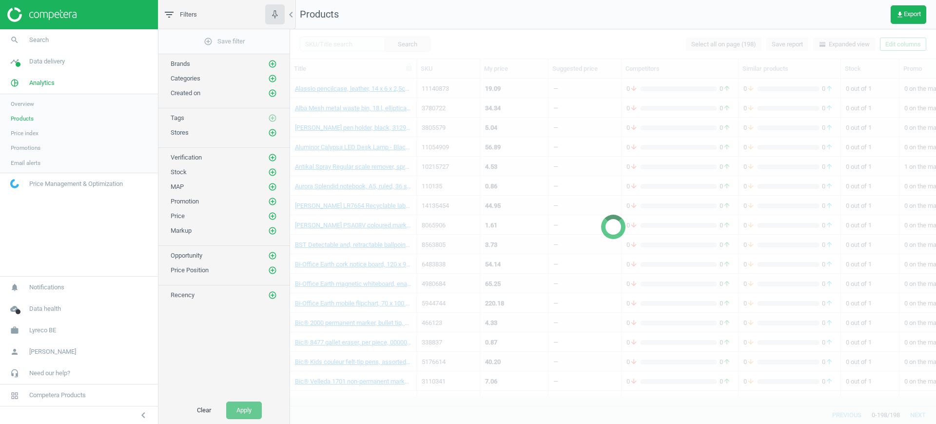
scroll to position [190, 0]
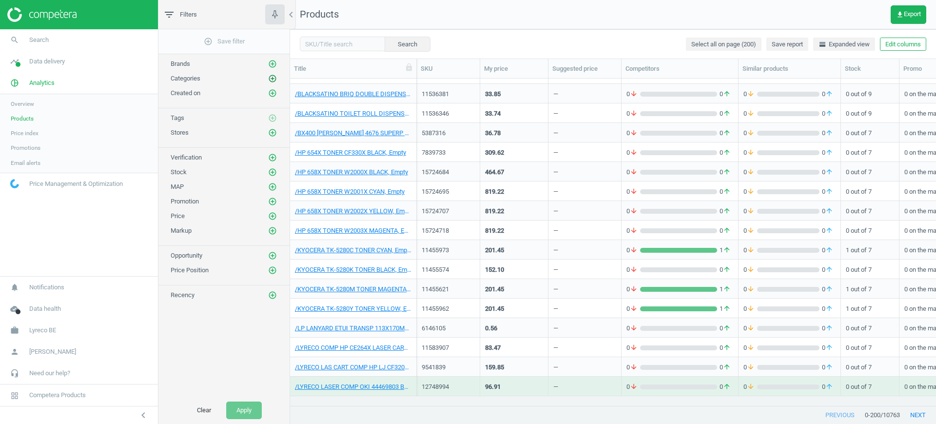
click at [271, 77] on icon "add_circle_outline" at bounding box center [272, 78] width 9 height 9
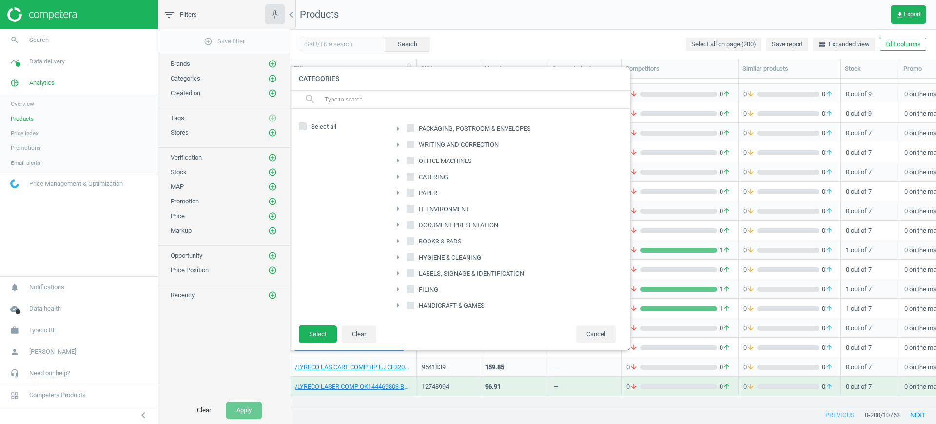
scroll to position [76, 0]
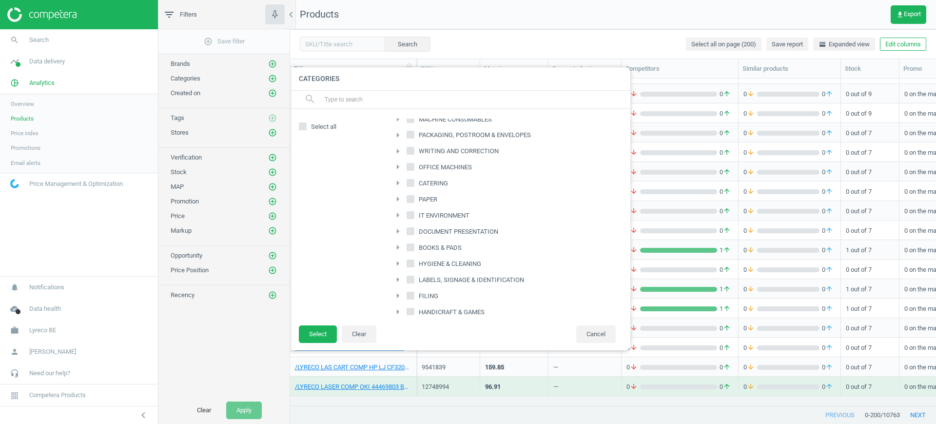
click at [437, 166] on span "OFFICE MACHINES" at bounding box center [445, 167] width 57 height 9
click at [414, 166] on input "OFFICE MACHINES" at bounding box center [410, 167] width 6 height 6
checkbox input "true"
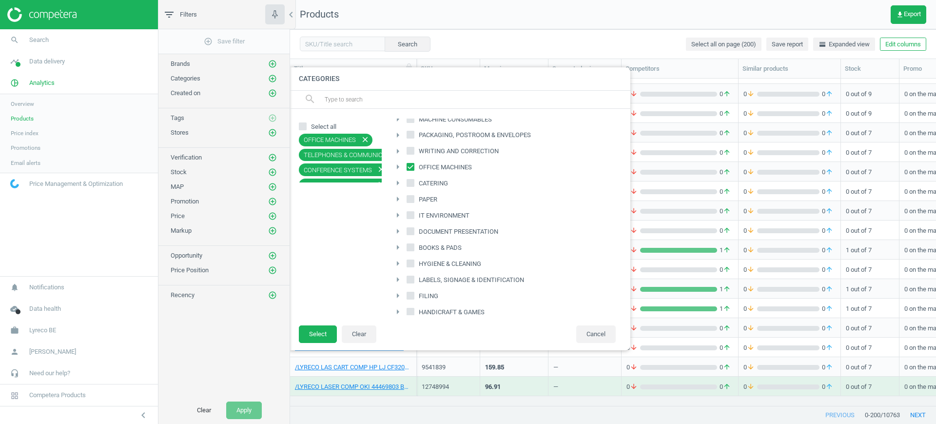
click at [448, 212] on span "IT ENVIRONMENT" at bounding box center [444, 215] width 55 height 9
click at [414, 212] on input "IT ENVIRONMENT" at bounding box center [410, 215] width 6 height 6
checkbox input "true"
click at [318, 338] on button "Select" at bounding box center [318, 334] width 38 height 18
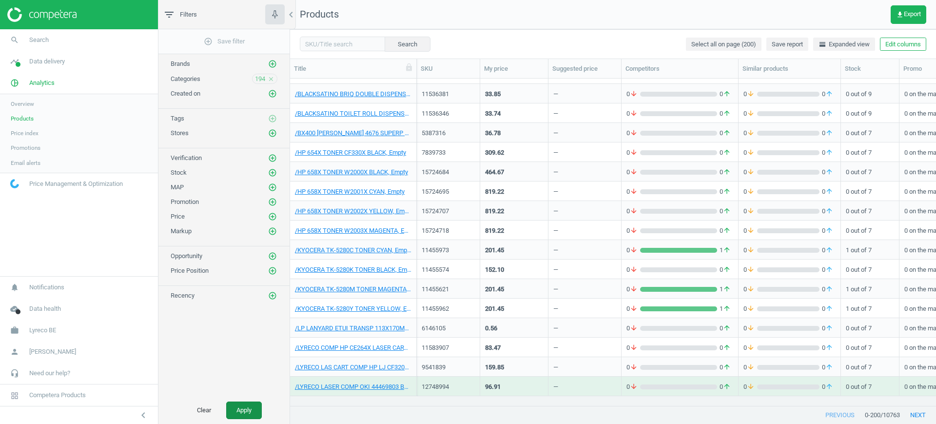
click at [242, 409] on button "Apply" at bounding box center [244, 410] width 36 height 18
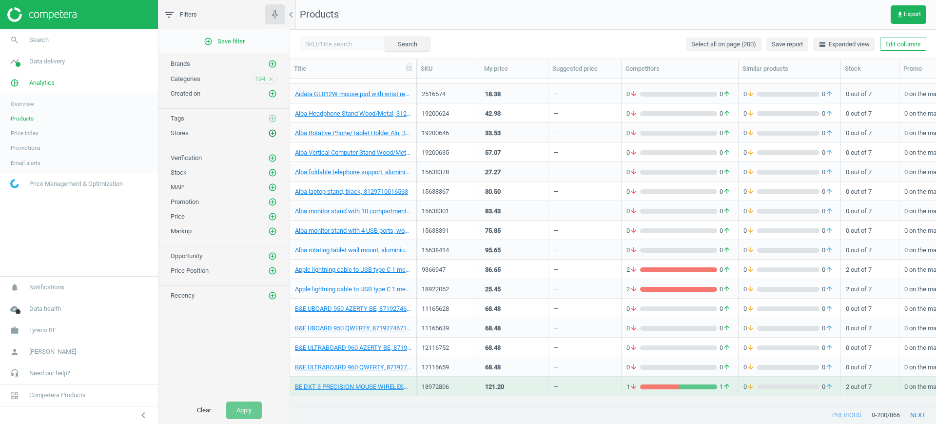
click at [270, 130] on icon "add_circle_outline" at bounding box center [272, 133] width 9 height 9
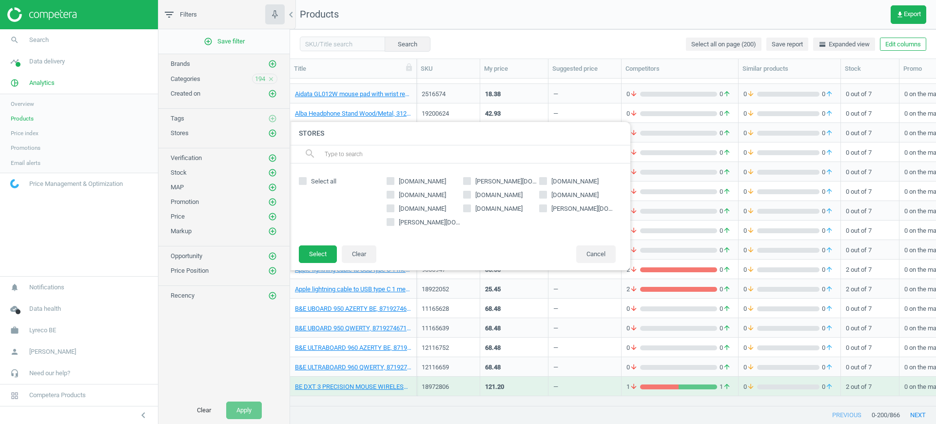
click at [486, 182] on span "[PERSON_NAME][DOMAIN_NAME]" at bounding box center [506, 181] width 66 height 9
click at [470, 182] on input "[PERSON_NAME][DOMAIN_NAME]" at bounding box center [466, 180] width 6 height 6
checkbox input "true"
click at [317, 254] on button "Select" at bounding box center [318, 254] width 38 height 18
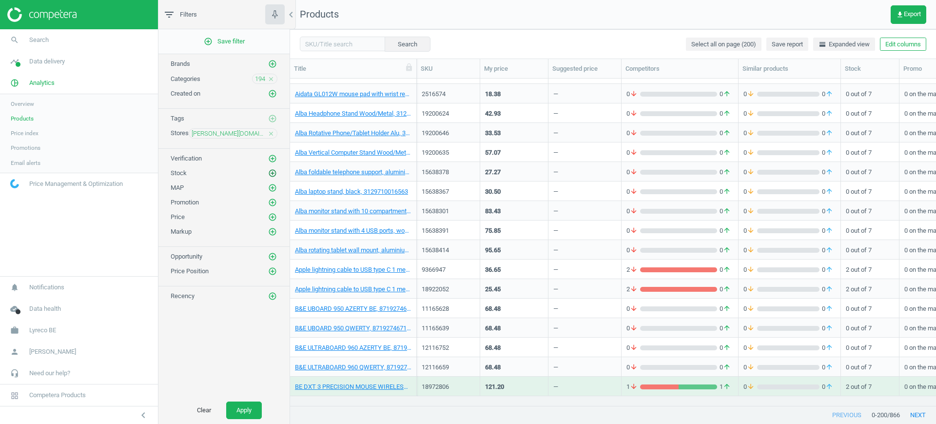
click at [271, 170] on icon "add_circle_outline" at bounding box center [272, 173] width 9 height 9
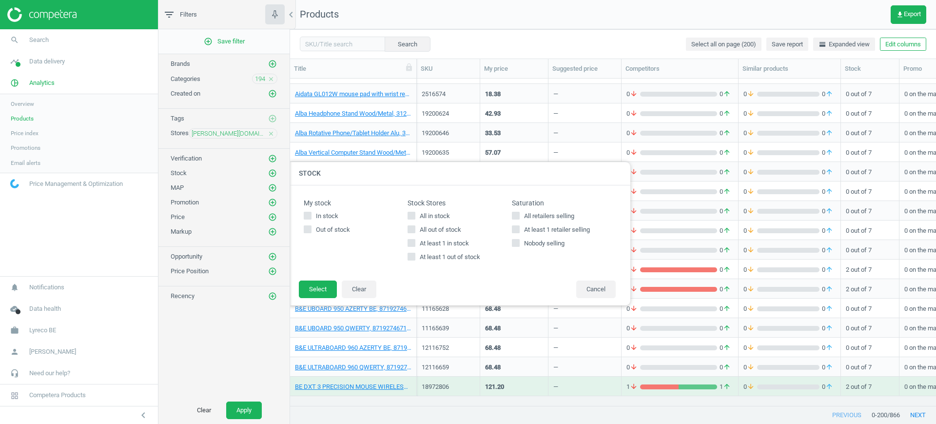
click at [432, 213] on span "All in stock" at bounding box center [435, 216] width 34 height 9
click at [415, 213] on input "All in stock" at bounding box center [411, 215] width 6 height 6
checkbox input "true"
click at [251, 405] on button "Apply" at bounding box center [244, 410] width 36 height 18
click at [588, 37] on div at bounding box center [758, 212] width 936 height 424
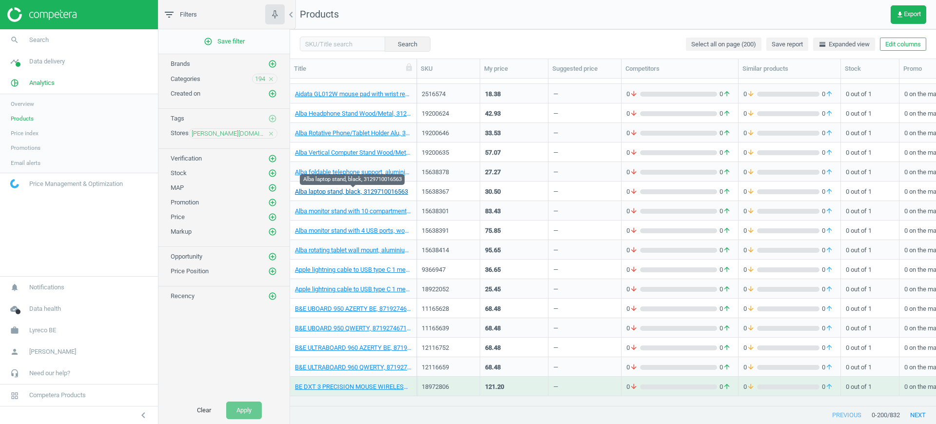
click at [347, 193] on link "Alba laptop stand, black, 3129710016563" at bounding box center [351, 191] width 113 height 9
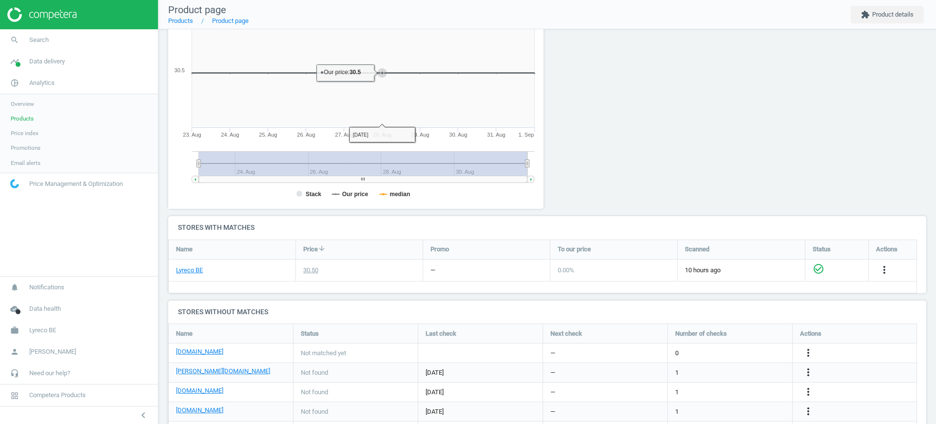
scroll to position [143, 0]
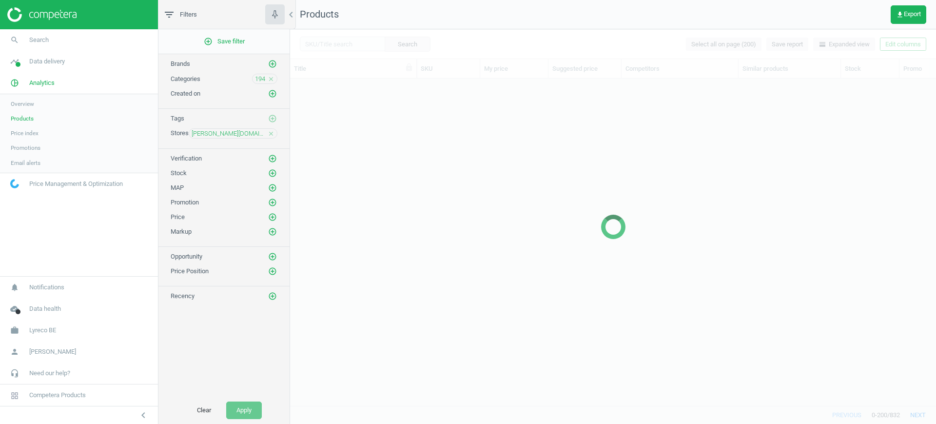
scroll to position [308, 637]
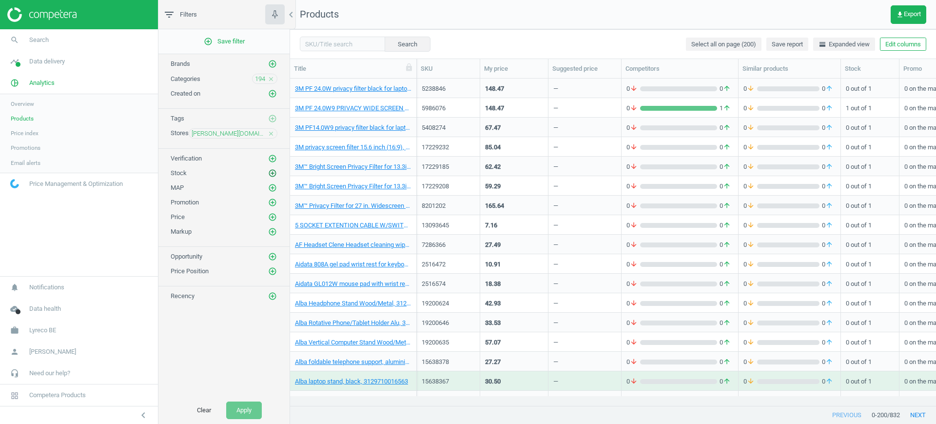
click at [270, 173] on icon "add_circle_outline" at bounding box center [272, 173] width 9 height 9
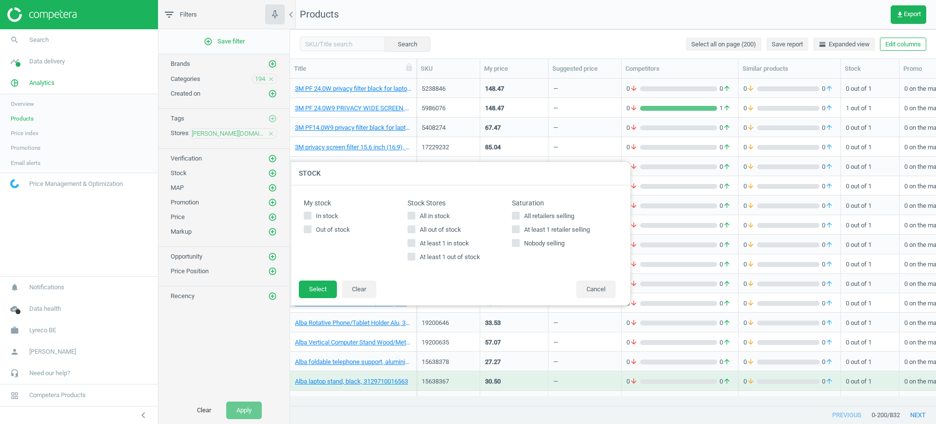
click at [429, 217] on span "All in stock" at bounding box center [435, 216] width 34 height 9
click at [415, 217] on input "All in stock" at bounding box center [411, 215] width 6 height 6
checkbox input "true"
click at [321, 286] on button "Select" at bounding box center [318, 289] width 38 height 18
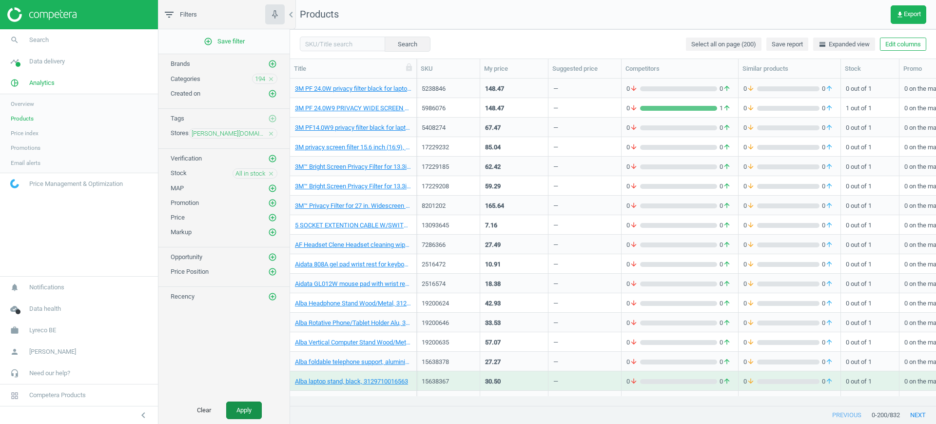
click at [241, 407] on button "Apply" at bounding box center [244, 410] width 36 height 18
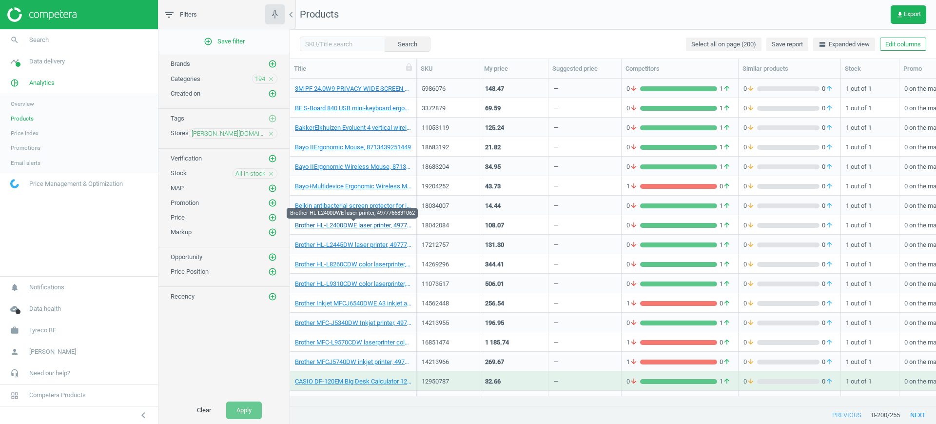
click at [341, 223] on link "Brother HL-L2400DWE laser printer, 4977766831062" at bounding box center [353, 225] width 116 height 9
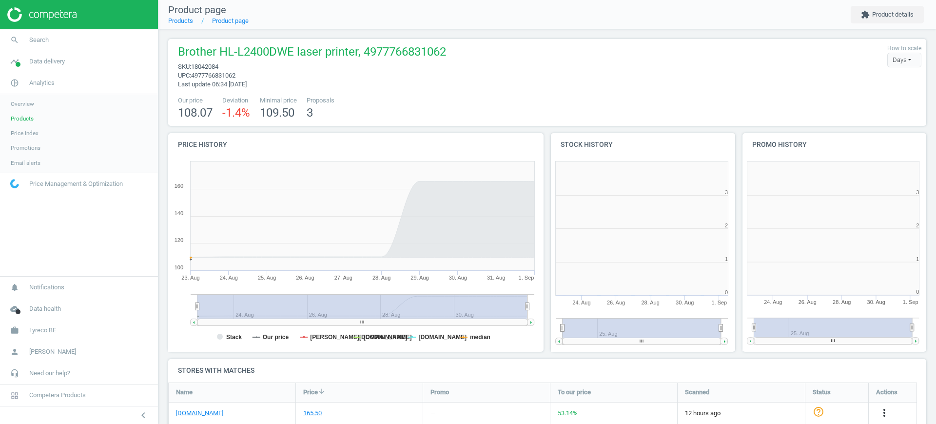
scroll to position [5, 5]
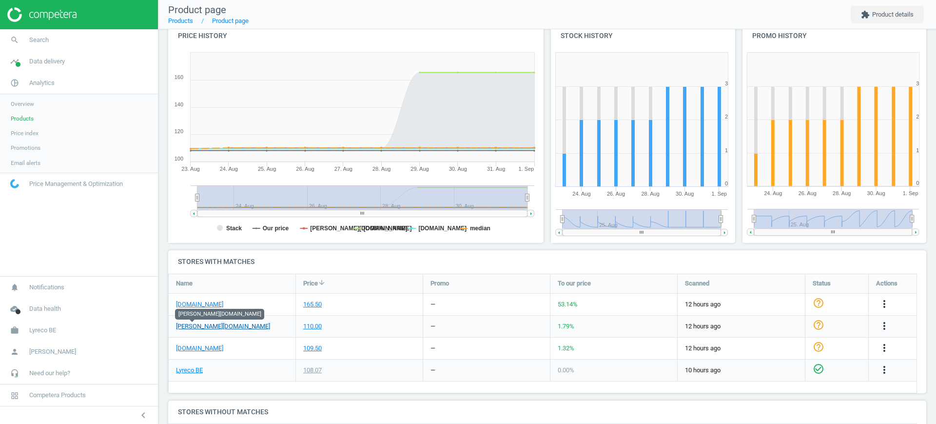
click at [196, 325] on link "[PERSON_NAME][DOMAIN_NAME]" at bounding box center [223, 326] width 94 height 9
click at [18, 119] on span "Products" at bounding box center [22, 119] width 23 height 8
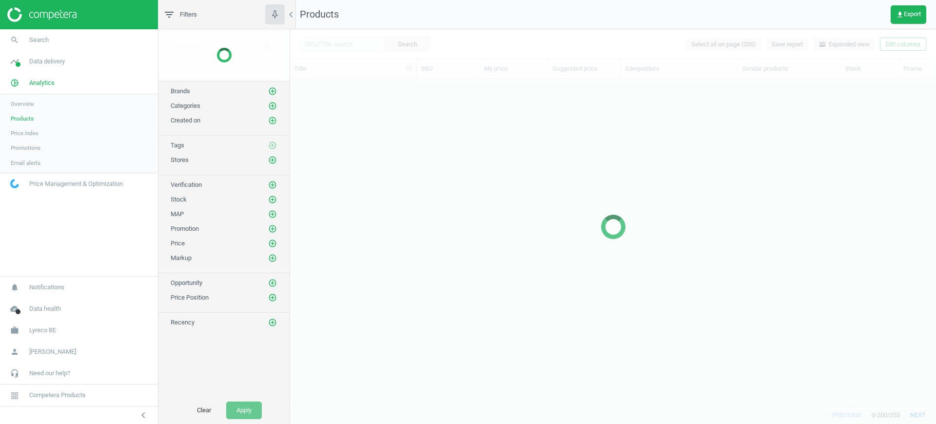
scroll to position [308, 637]
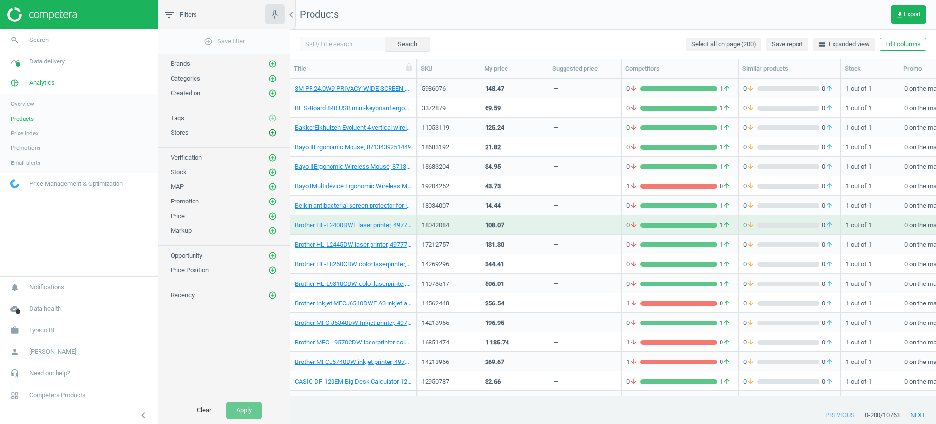
click at [273, 131] on icon "add_circle_outline" at bounding box center [272, 132] width 9 height 9
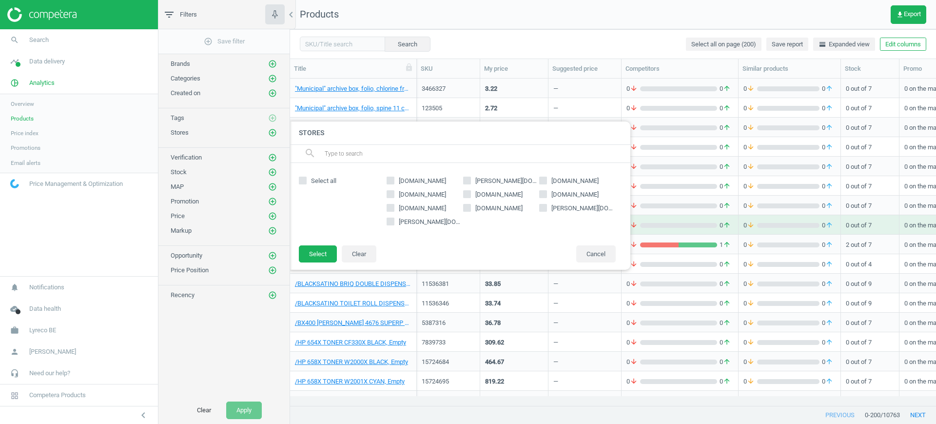
click at [573, 178] on span "[DOMAIN_NAME]" at bounding box center [574, 180] width 51 height 9
click at [546, 178] on input "[DOMAIN_NAME]" at bounding box center [543, 180] width 6 height 6
checkbox input "true"
click at [325, 255] on button "Select" at bounding box center [318, 254] width 38 height 18
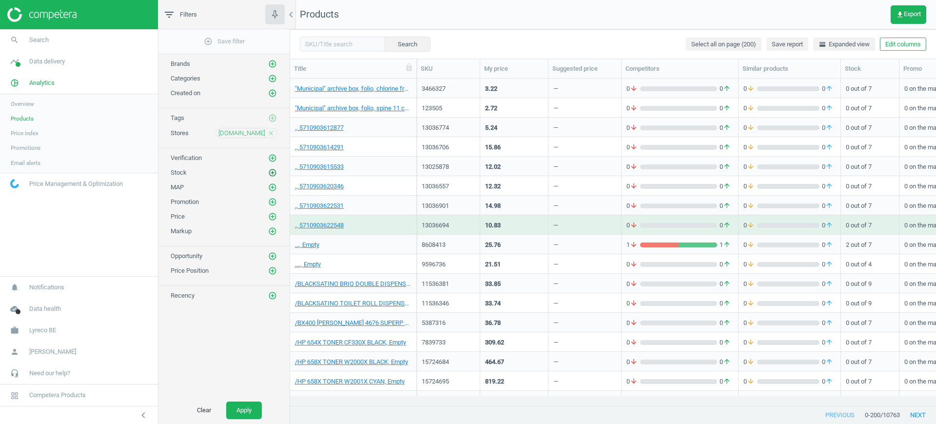
click at [270, 174] on icon "add_circle_outline" at bounding box center [272, 172] width 9 height 9
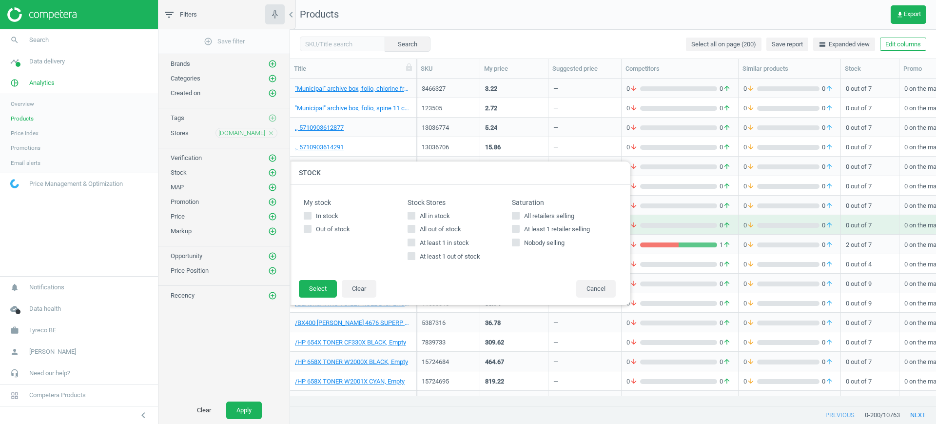
click at [443, 220] on div "All in stock All out of stock At least 1 in stock At least 1 out of stock" at bounding box center [459, 237] width 104 height 50
click at [429, 213] on span "All in stock" at bounding box center [435, 216] width 34 height 9
click at [415, 213] on input "All in stock" at bounding box center [411, 215] width 6 height 6
checkbox input "true"
click at [323, 283] on button "Select" at bounding box center [318, 289] width 38 height 18
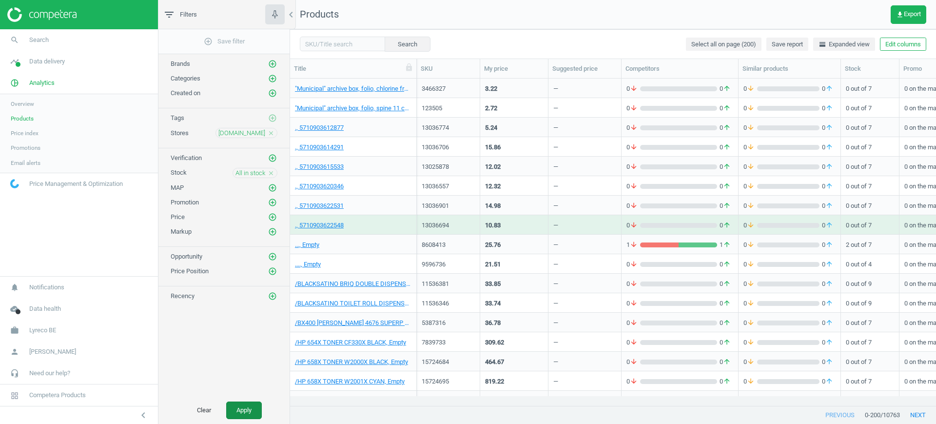
click at [251, 404] on button "Apply" at bounding box center [244, 410] width 36 height 18
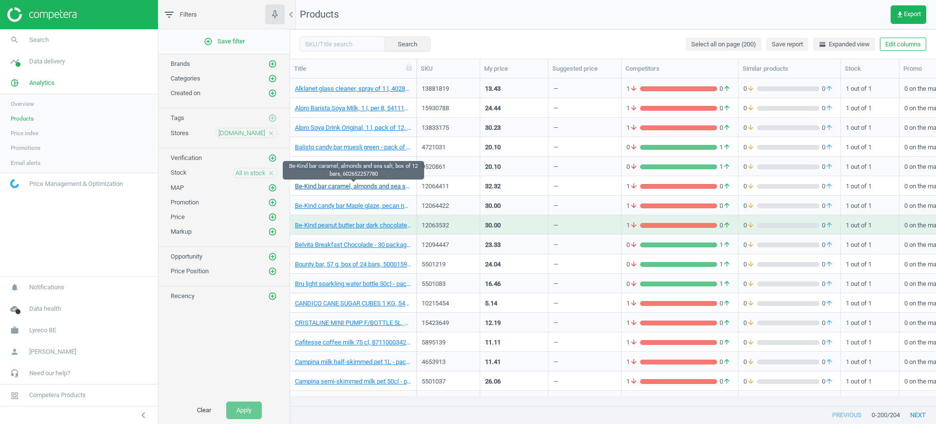
click at [363, 188] on link "Be-Kind bar caramel, almonds and sea salt, box of 12 bars, 602652257780" at bounding box center [353, 186] width 116 height 9
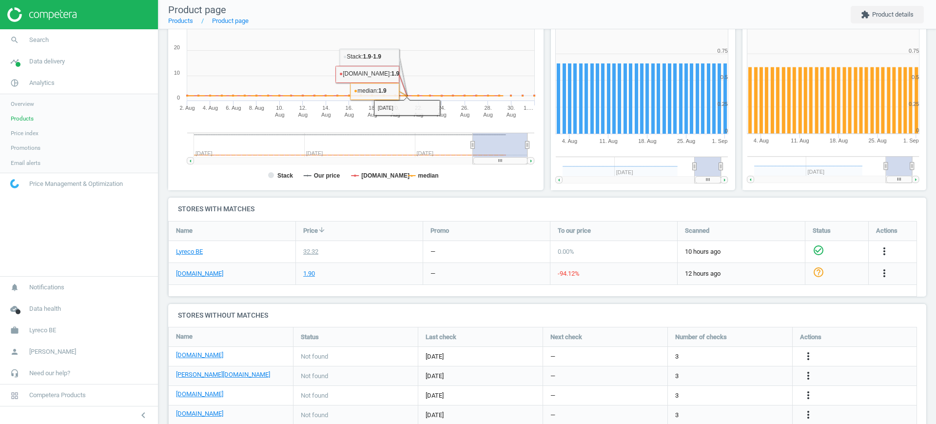
scroll to position [165, 0]
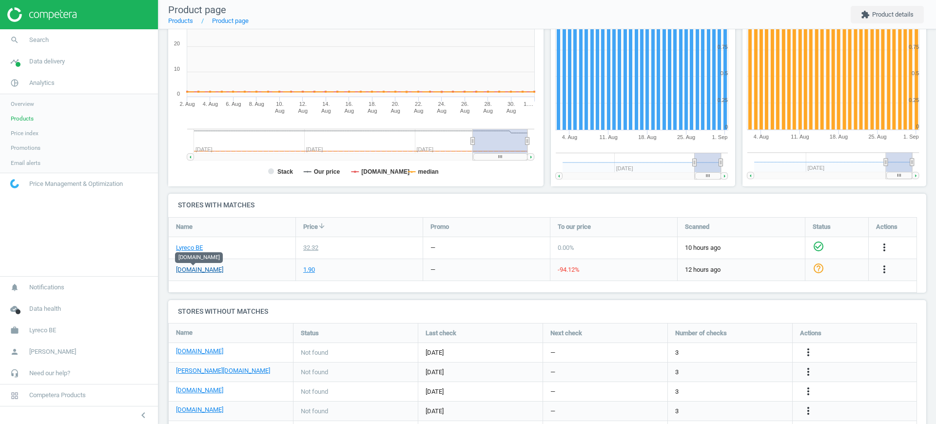
click at [203, 269] on link "[DOMAIN_NAME]" at bounding box center [199, 269] width 47 height 9
